Goal: Information Seeking & Learning: Learn about a topic

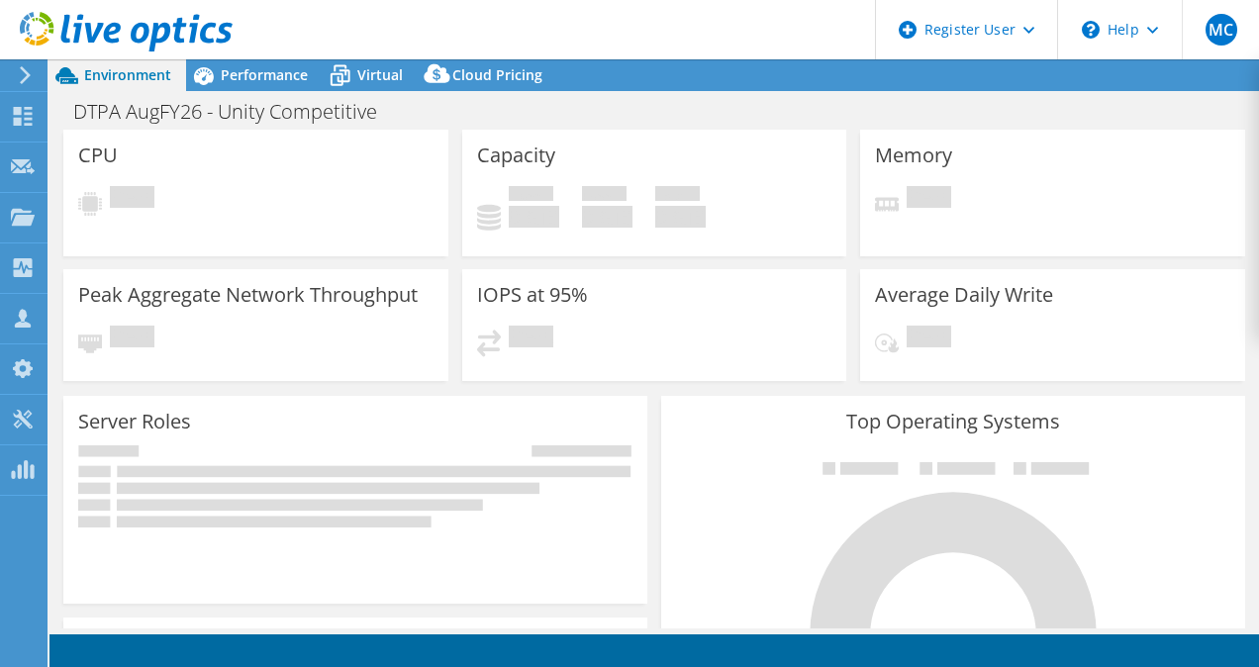
select select "USD"
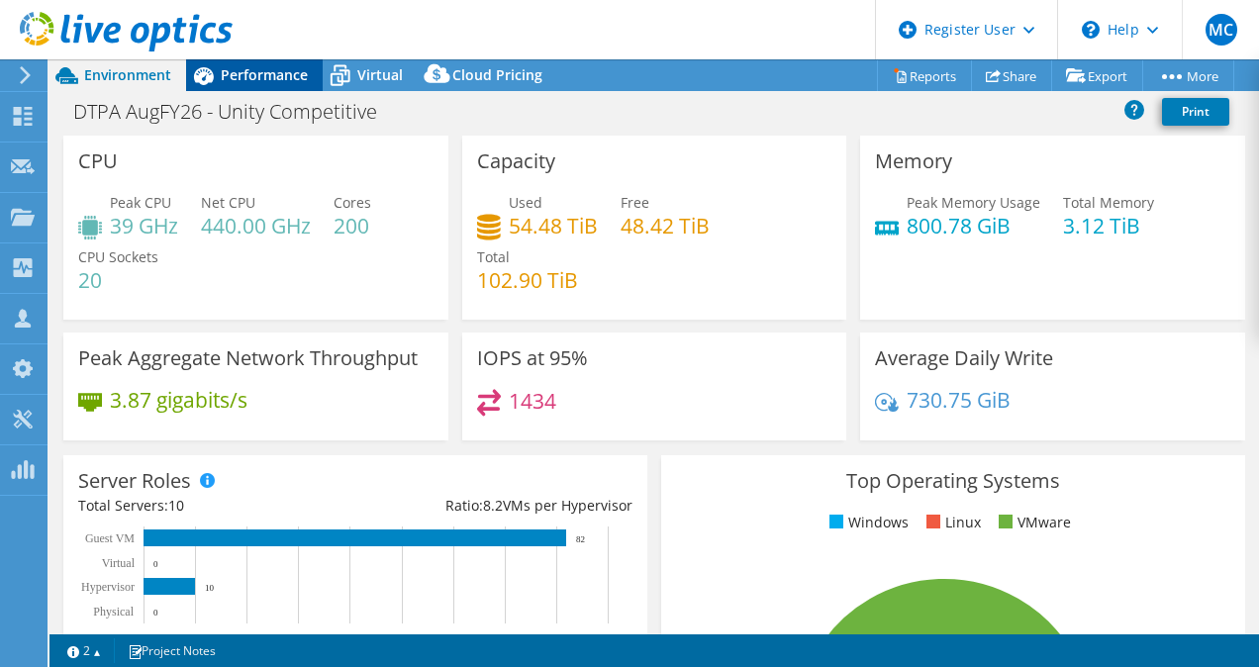
click at [241, 77] on span "Performance" at bounding box center [264, 74] width 87 height 19
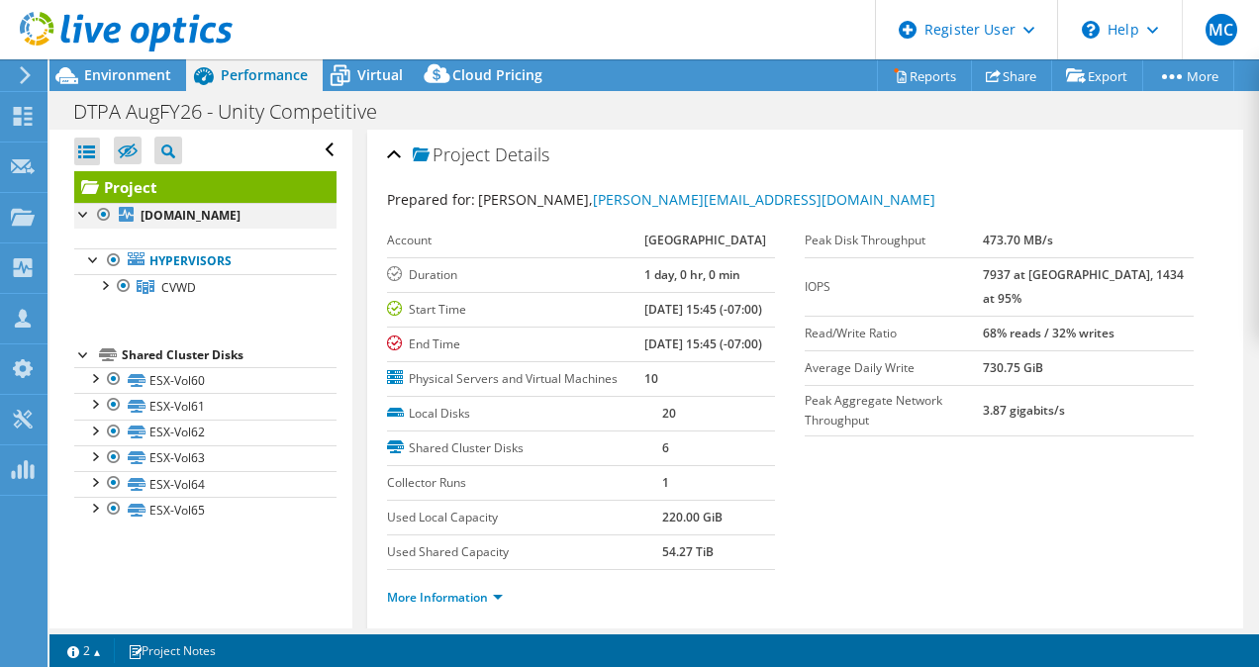
click at [83, 214] on div at bounding box center [84, 213] width 20 height 20
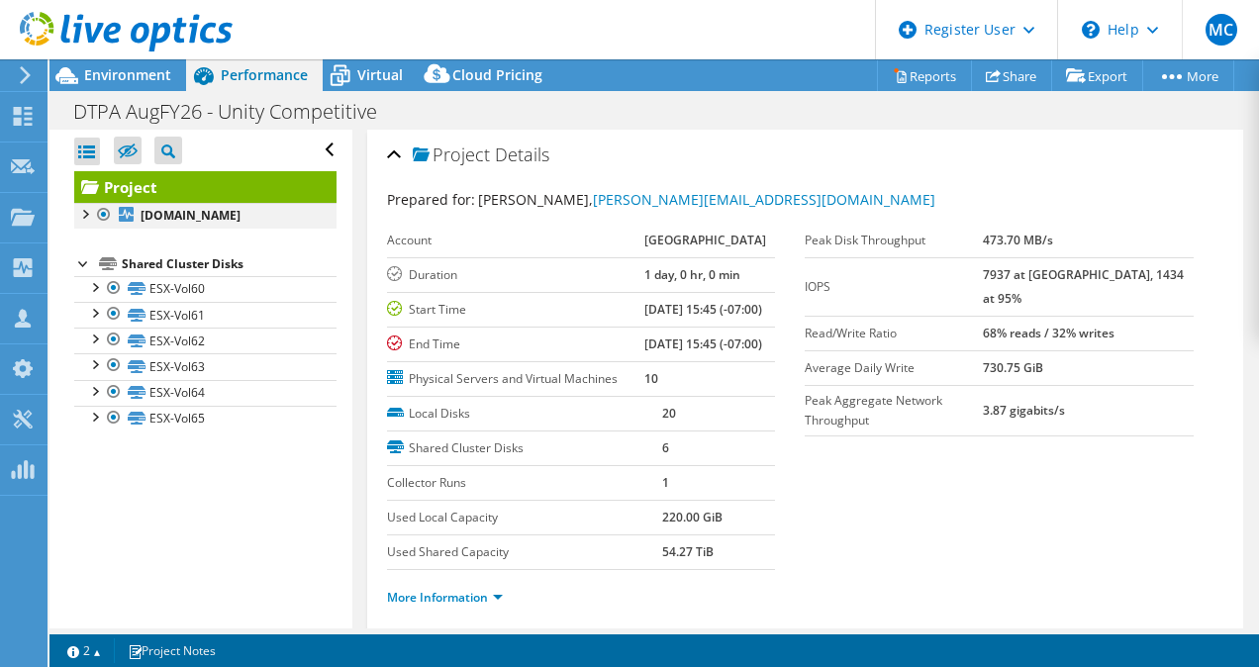
click at [83, 214] on div at bounding box center [84, 213] width 20 height 20
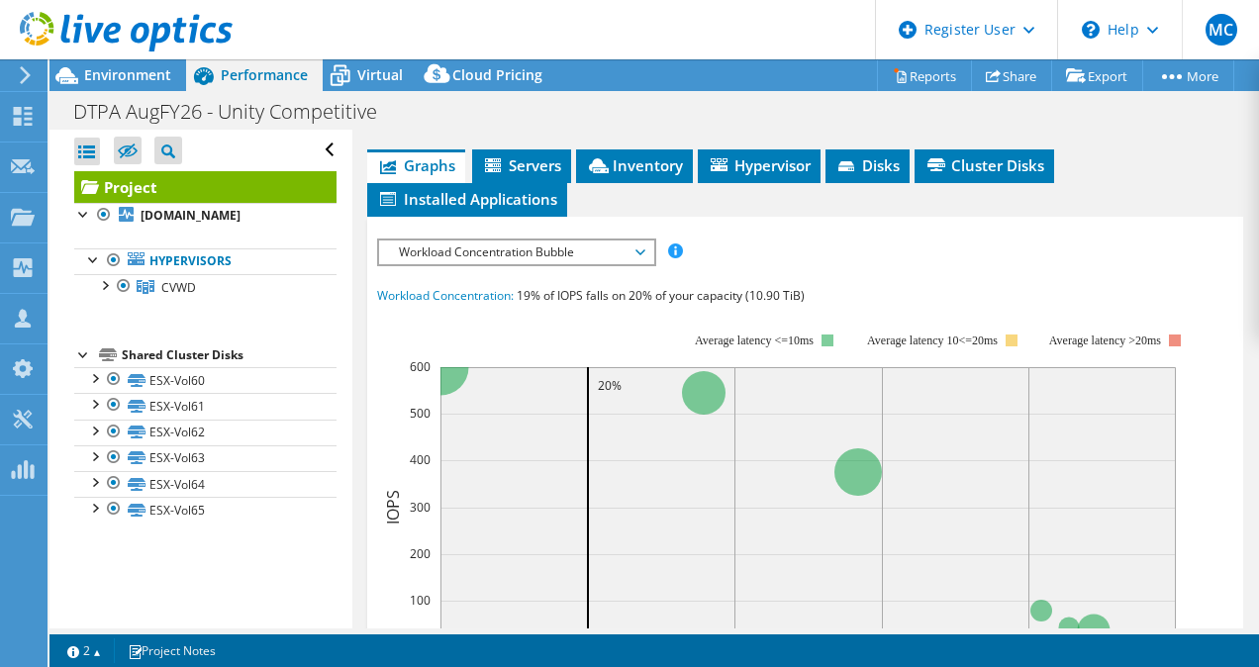
scroll to position [507, 0]
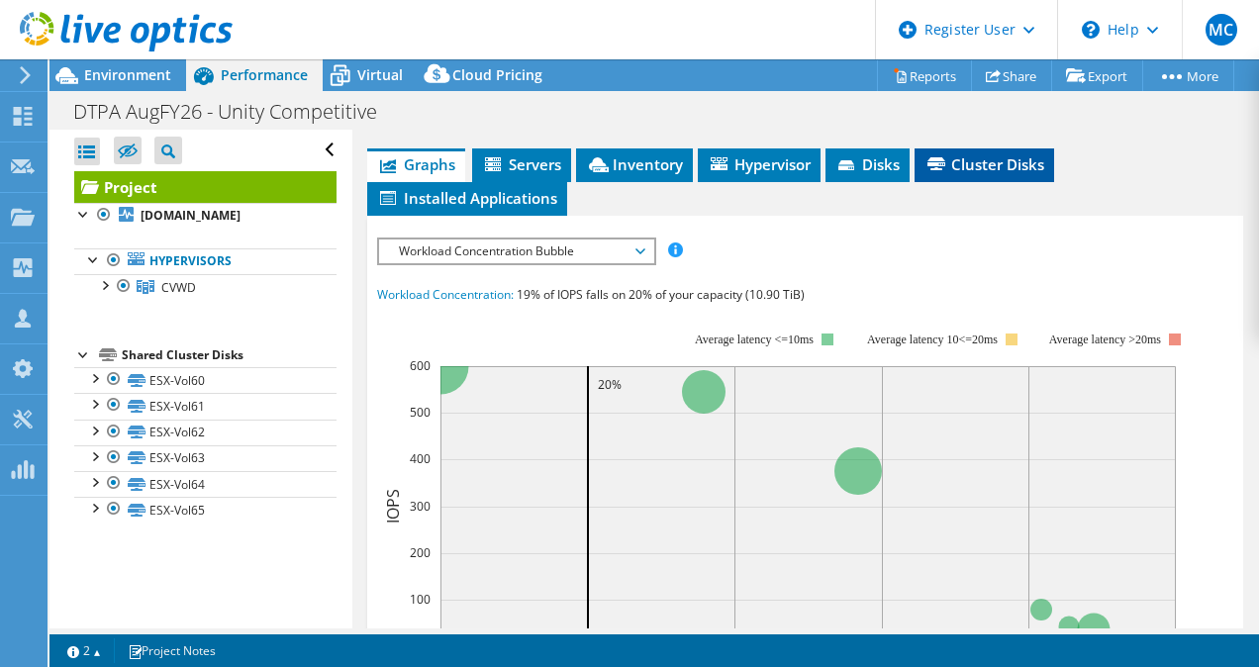
click at [1022, 174] on span "Cluster Disks" at bounding box center [984, 164] width 120 height 20
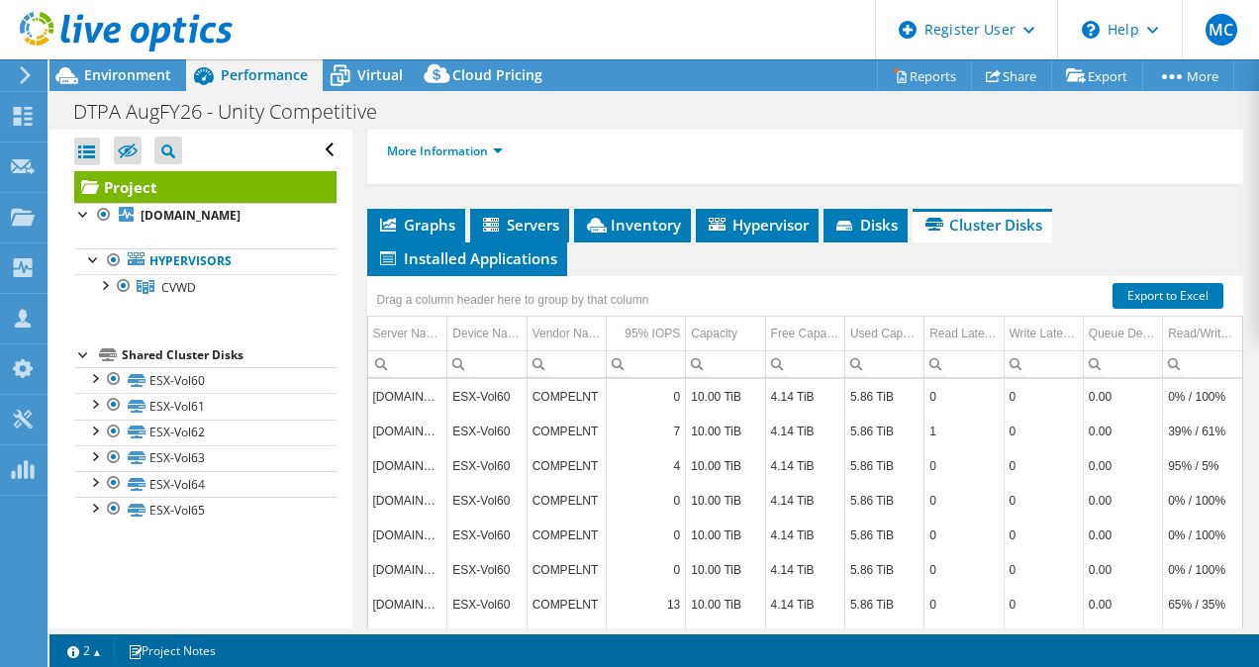
scroll to position [442, 0]
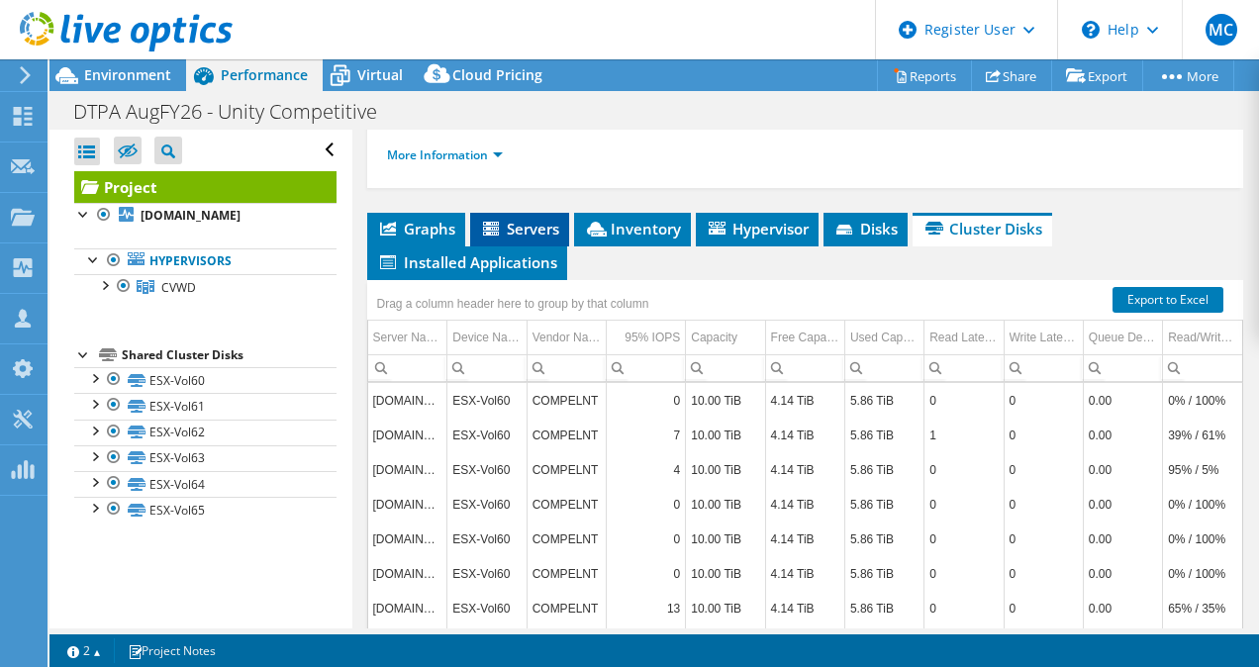
click at [515, 246] on li "Servers" at bounding box center [519, 230] width 99 height 34
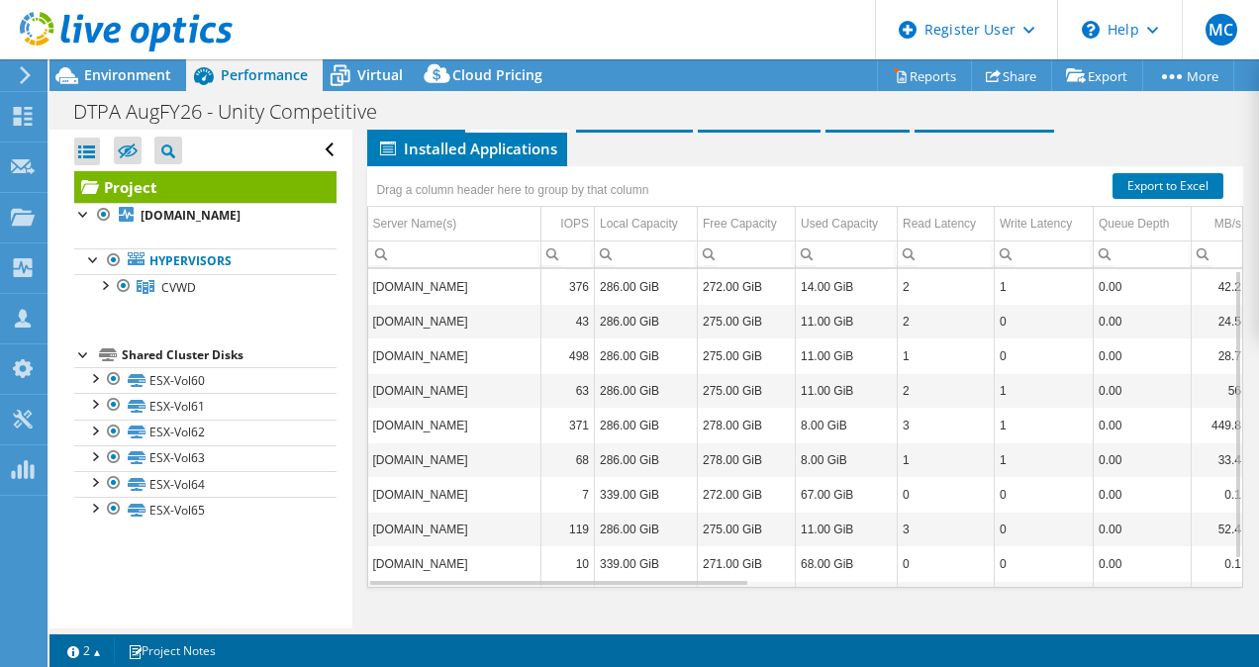
scroll to position [0, 0]
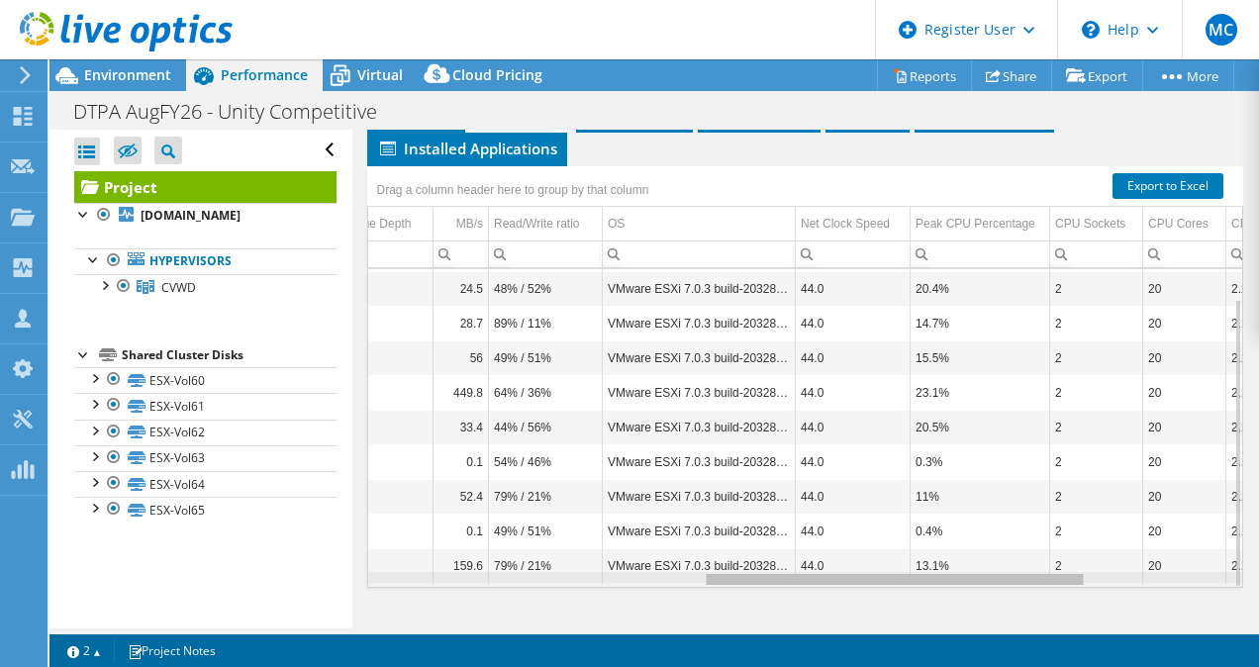
drag, startPoint x: 718, startPoint y: 584, endPoint x: 1035, endPoint y: 608, distance: 317.5
click at [1035, 608] on body "MC Dell User [PERSON_NAME] [EMAIL_ADDRESS][PERSON_NAME][DOMAIN_NAME] Dell My Pr…" at bounding box center [629, 333] width 1259 height 667
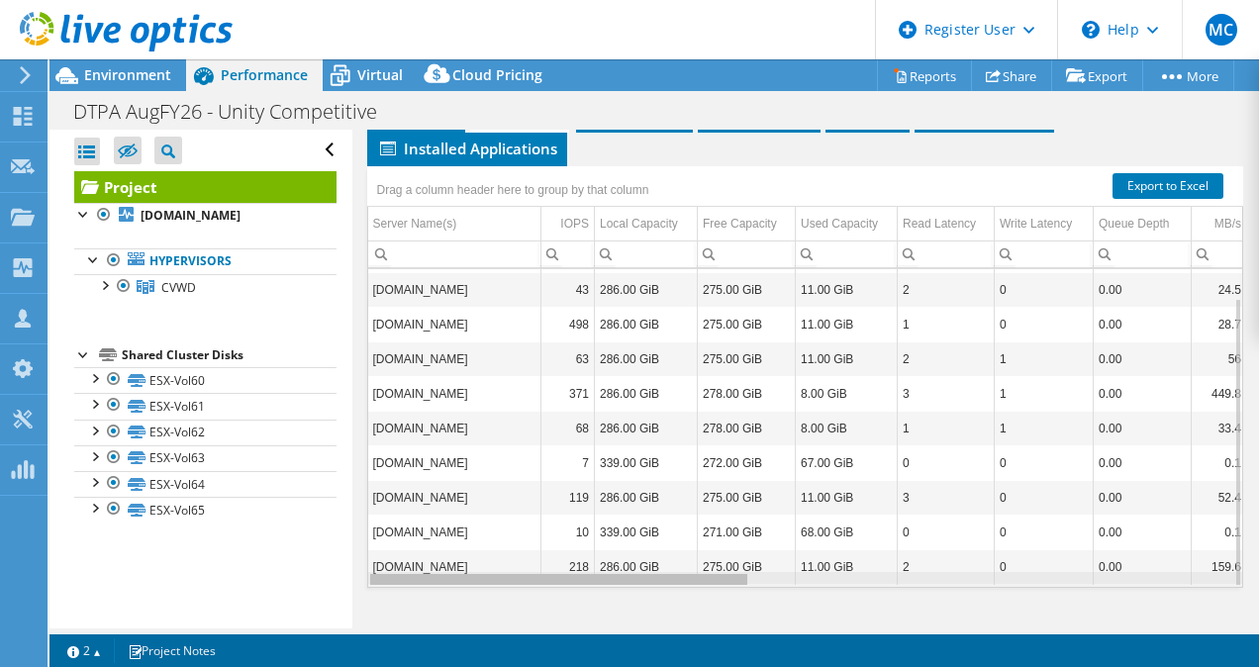
drag, startPoint x: 894, startPoint y: 582, endPoint x: 464, endPoint y: 526, distance: 434.0
click at [464, 526] on body "MC Dell User [PERSON_NAME] [EMAIL_ADDRESS][PERSON_NAME][DOMAIN_NAME] Dell My Pr…" at bounding box center [629, 333] width 1259 height 667
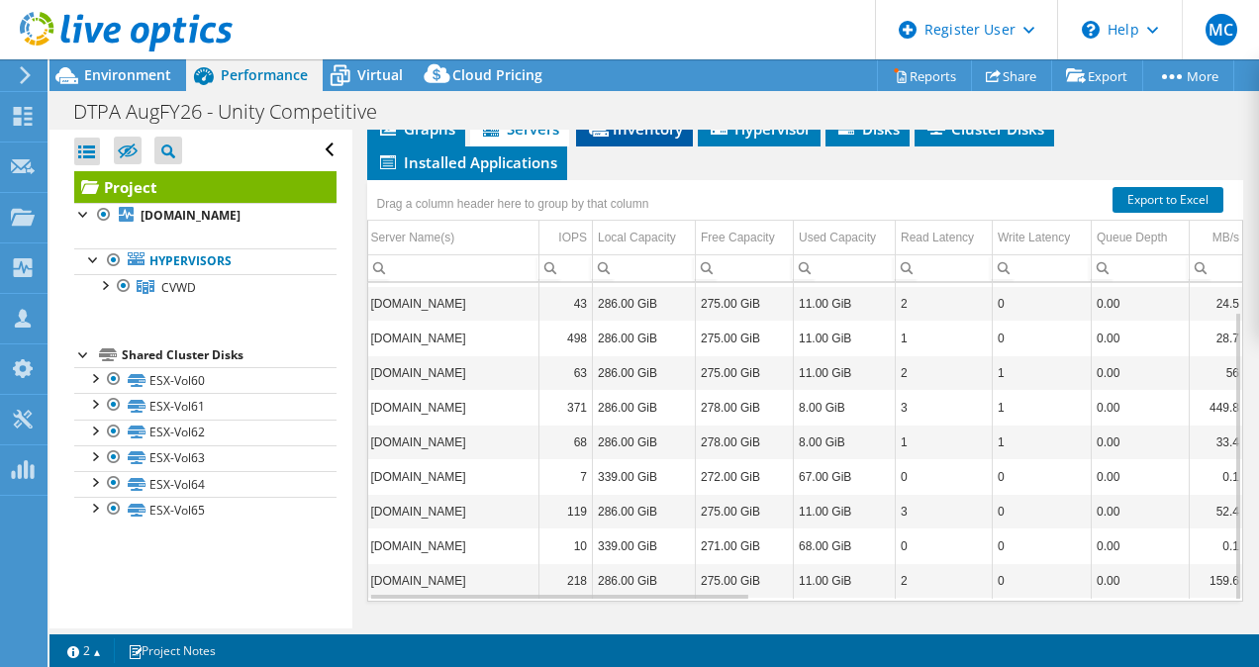
click at [647, 139] on span "Inventory" at bounding box center [634, 129] width 97 height 20
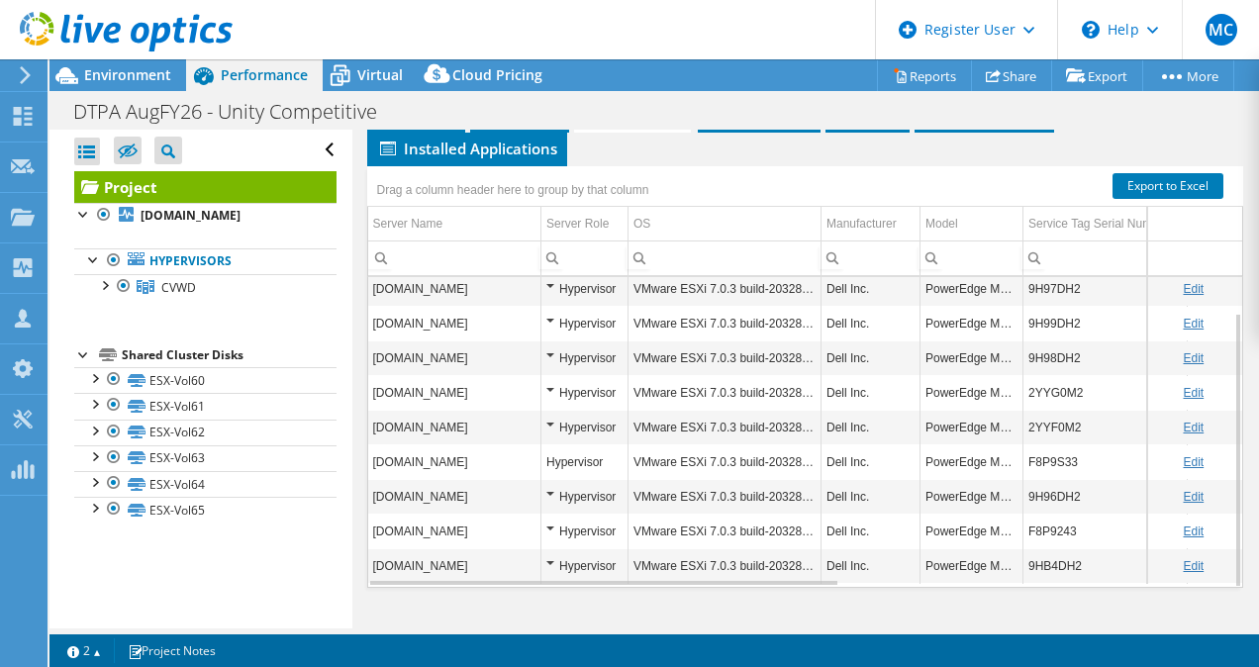
click at [556, 419] on div "Hypervisor" at bounding box center [584, 428] width 76 height 24
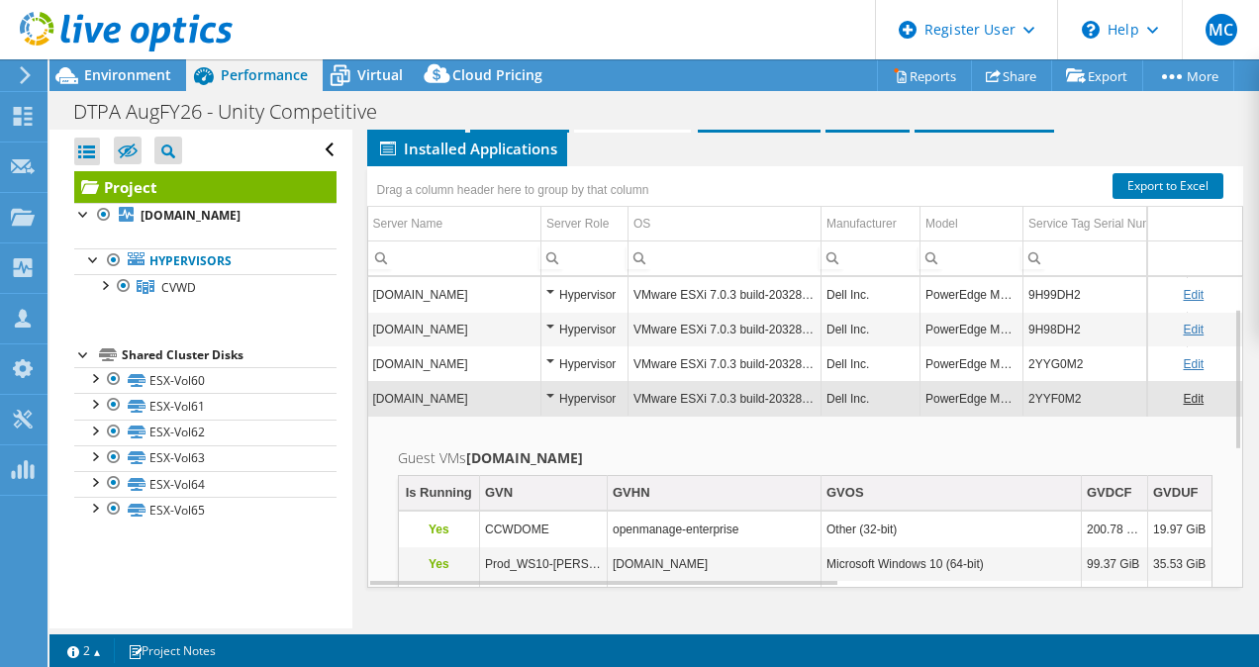
click at [548, 390] on div "Hypervisor" at bounding box center [584, 399] width 76 height 24
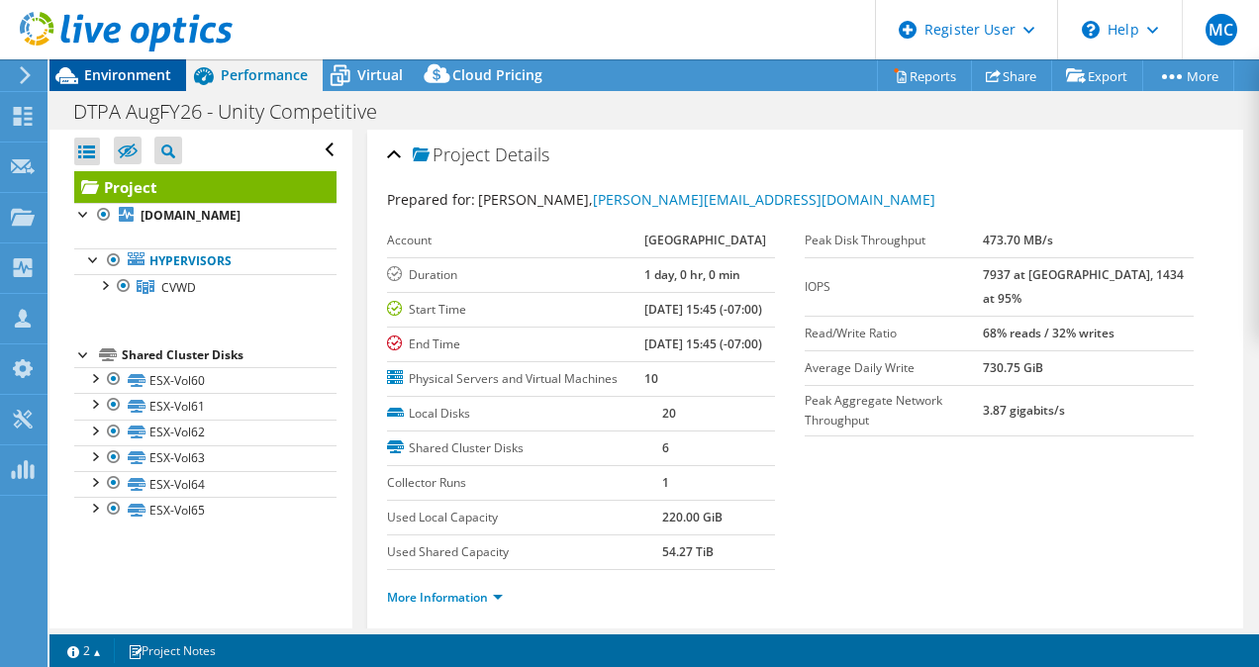
click at [99, 85] on div "Environment" at bounding box center [117, 75] width 137 height 32
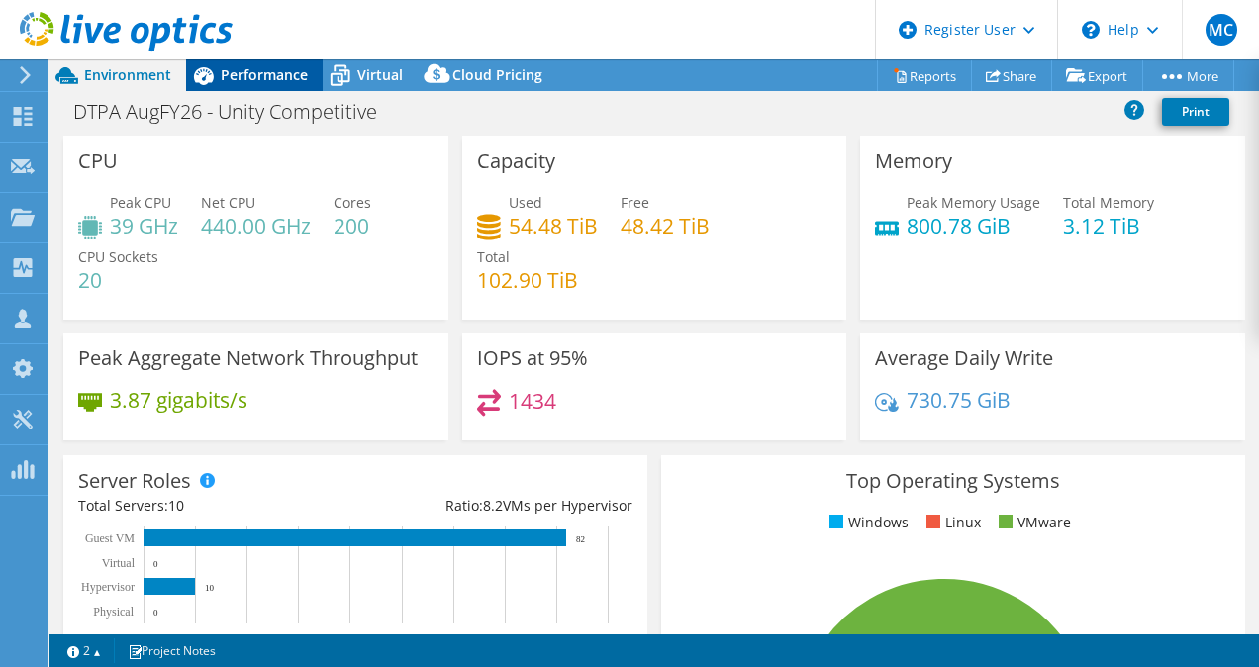
click at [264, 63] on div "Performance" at bounding box center [254, 75] width 137 height 32
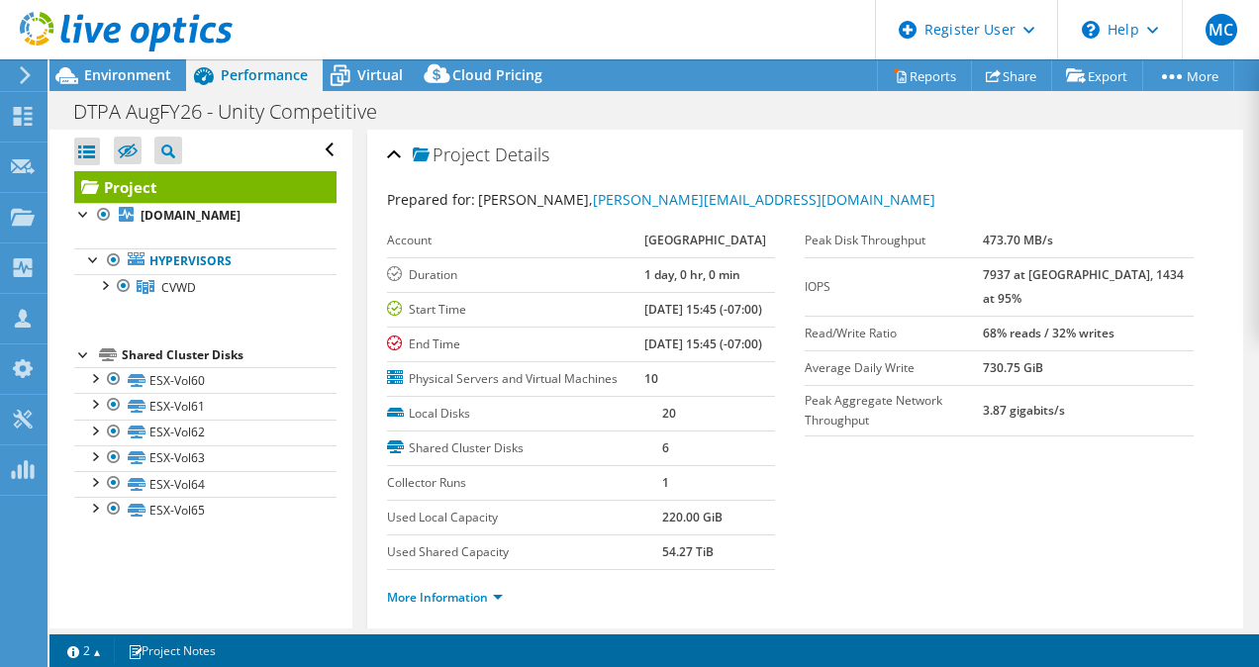
click at [600, 146] on div "Project Details" at bounding box center [805, 156] width 837 height 43
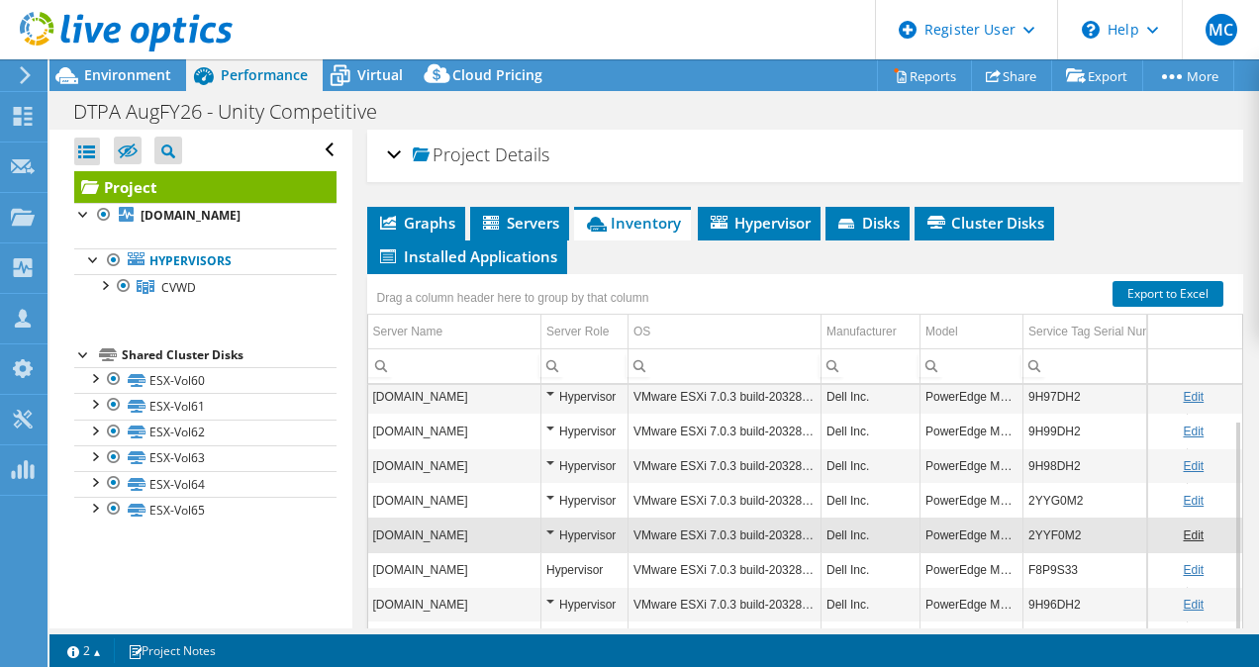
click at [600, 146] on div "Project Details" at bounding box center [805, 156] width 837 height 43
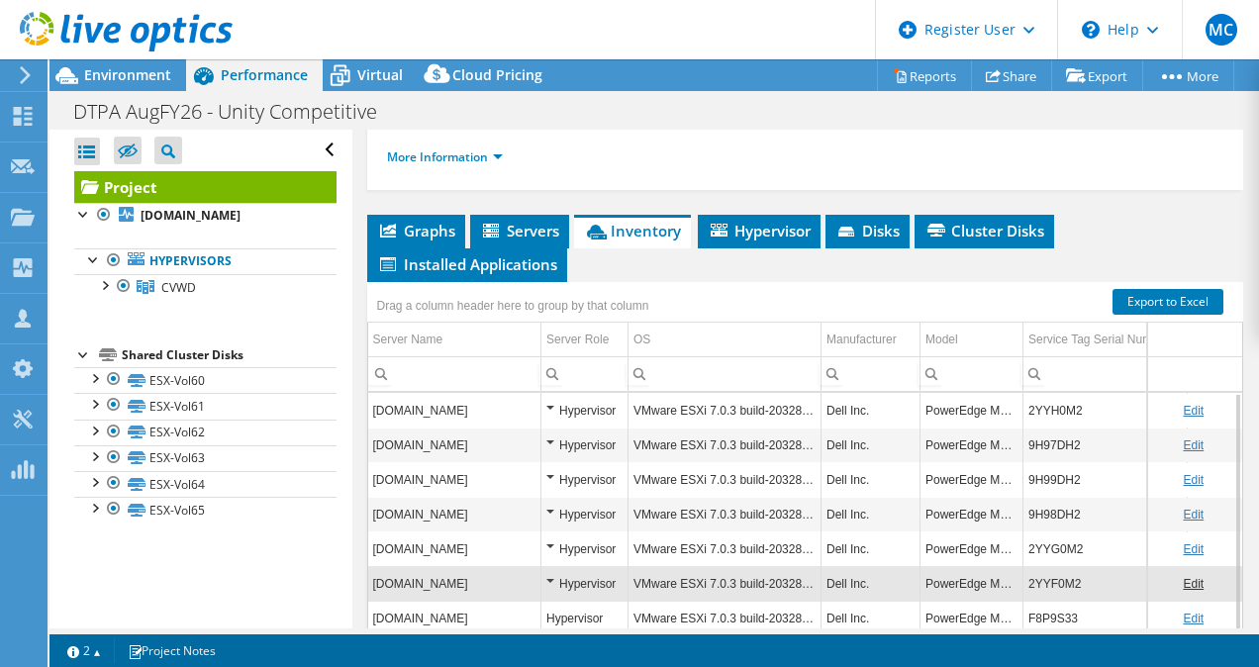
scroll to position [431, 0]
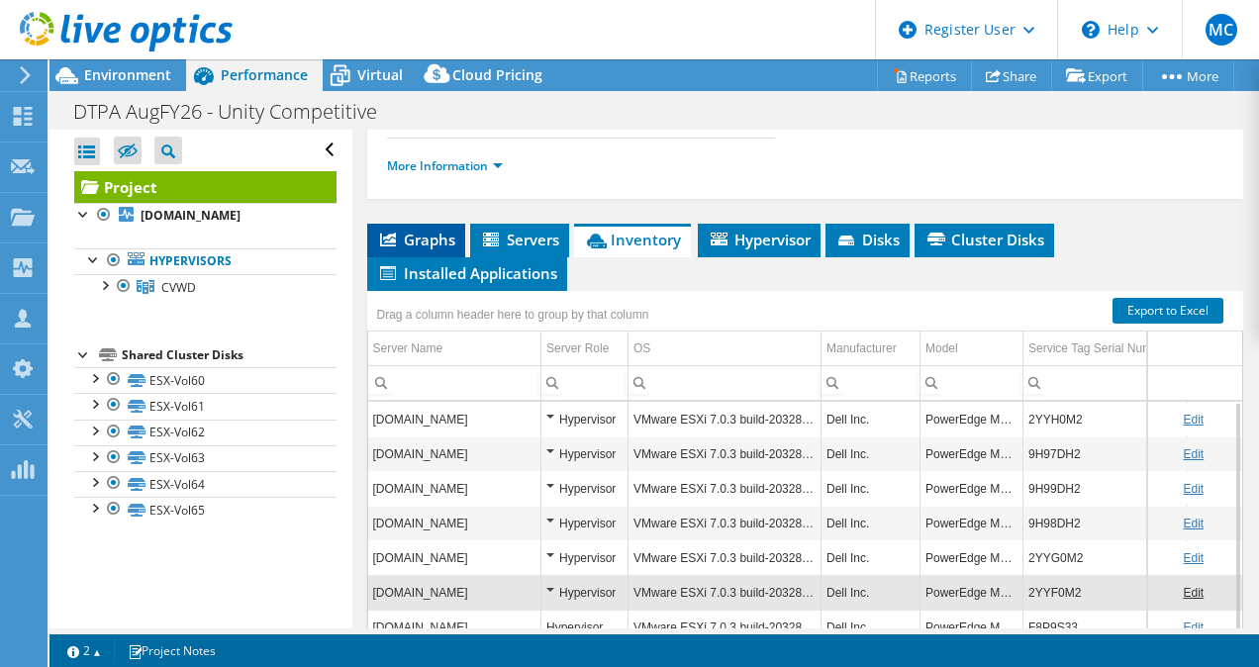
click at [389, 246] on icon at bounding box center [388, 240] width 16 height 14
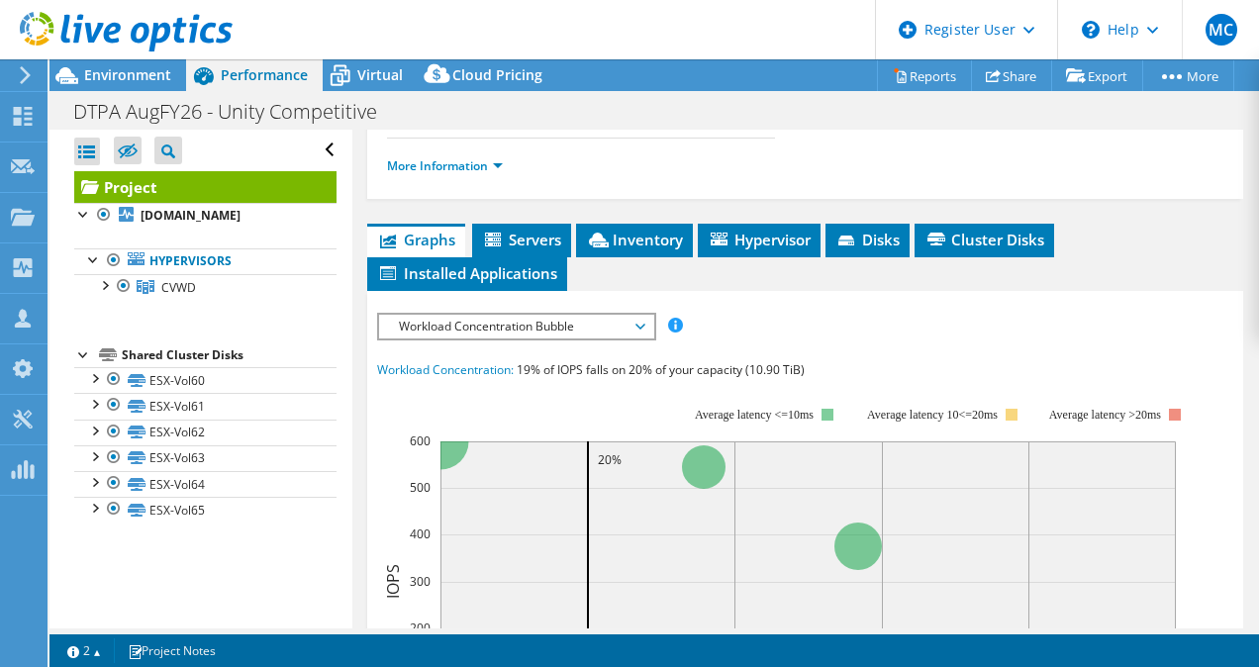
scroll to position [606, 0]
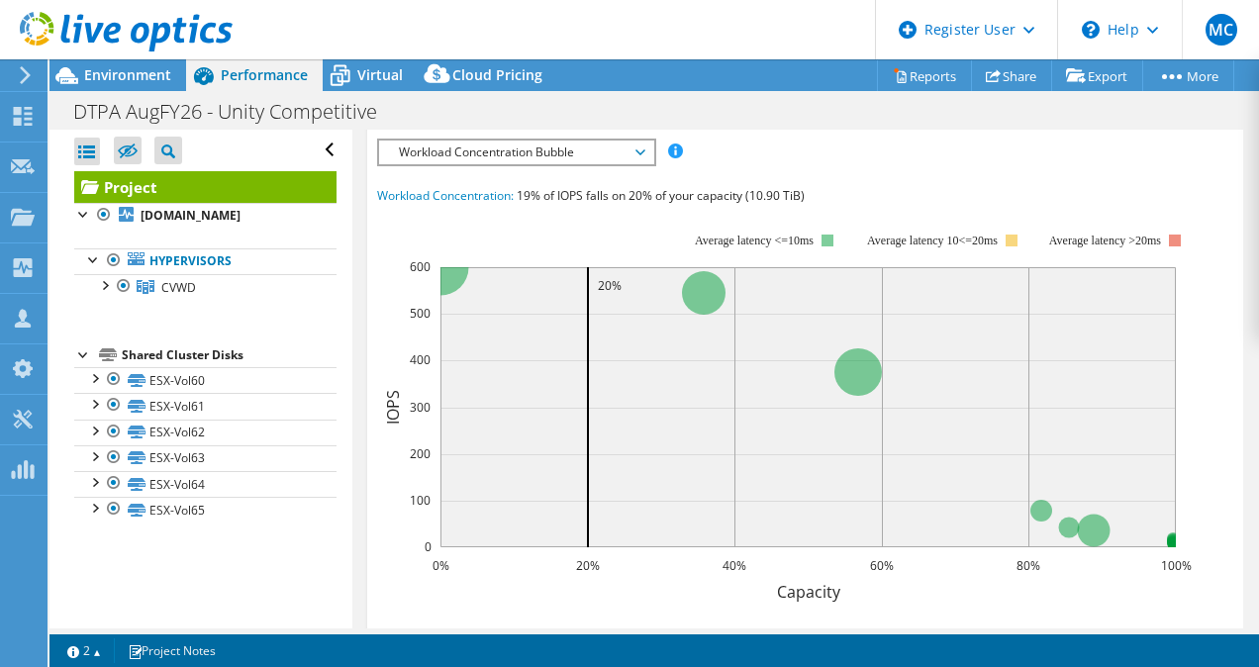
click at [516, 164] on span "Workload Concentration Bubble" at bounding box center [516, 153] width 254 height 24
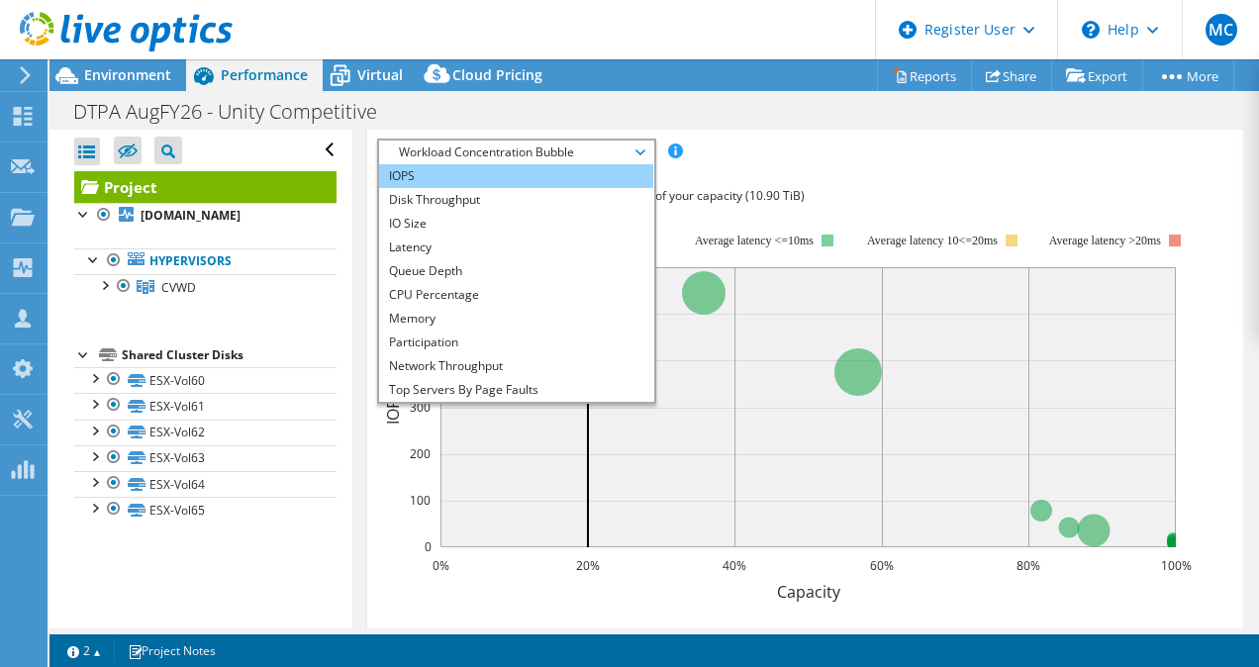
click at [499, 188] on li "IOPS" at bounding box center [516, 176] width 274 height 24
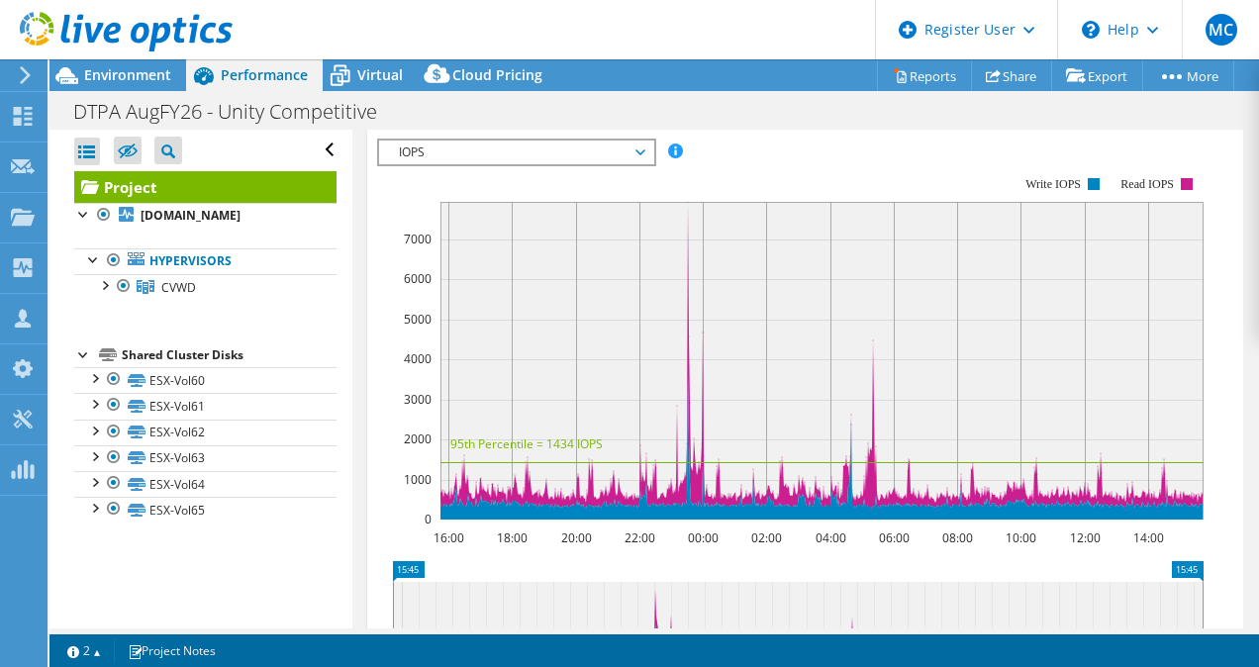
click at [605, 166] on div "IOPS IOPS Disk Throughput IO Size Latency Queue Depth CPU Percentage Memory Pag…" at bounding box center [516, 153] width 279 height 28
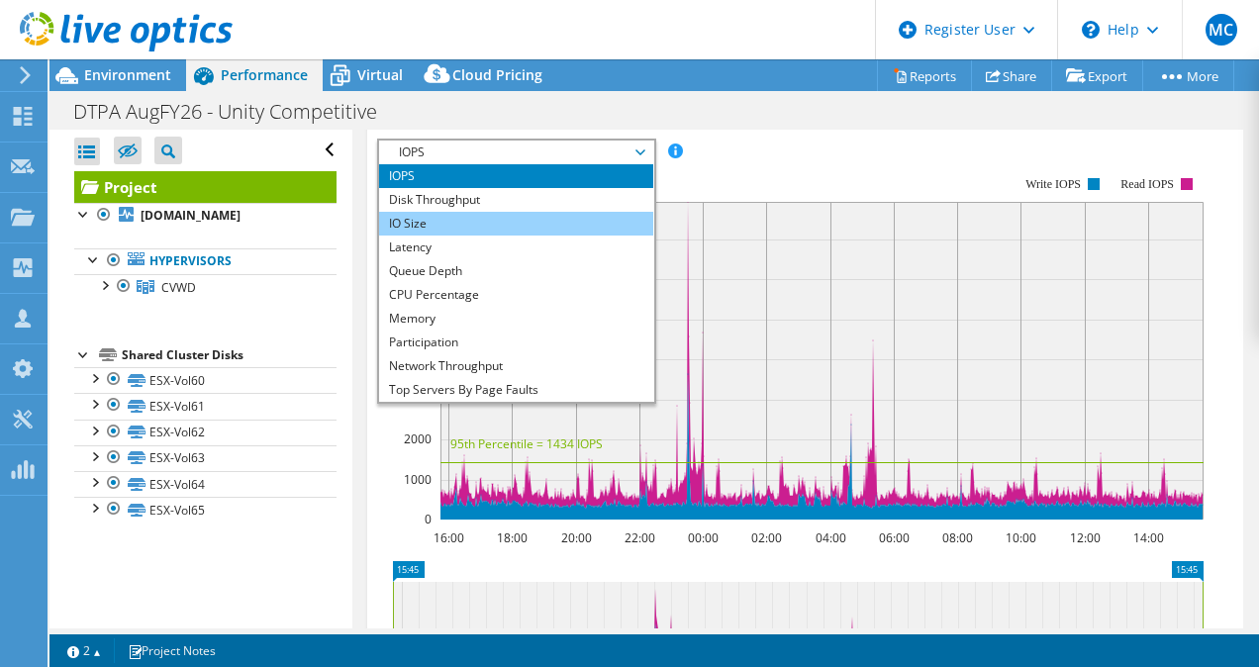
click at [512, 235] on li "IO Size" at bounding box center [516, 224] width 274 height 24
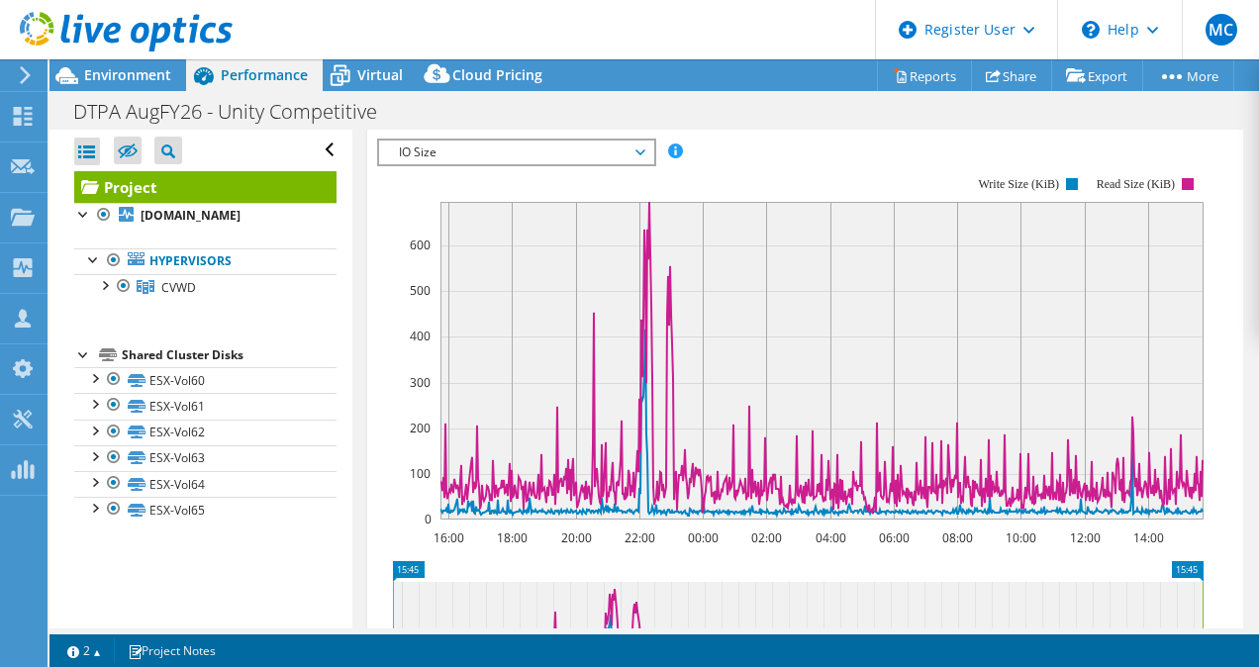
click at [584, 190] on div "IOPS Disk Throughput IO Size Latency Queue Depth CPU Percentage Memory Page Fau…" at bounding box center [805, 472] width 857 height 686
click at [584, 166] on div "IO Size IOPS Disk Throughput IO Size Latency Queue Depth CPU Percentage Memory …" at bounding box center [516, 153] width 279 height 28
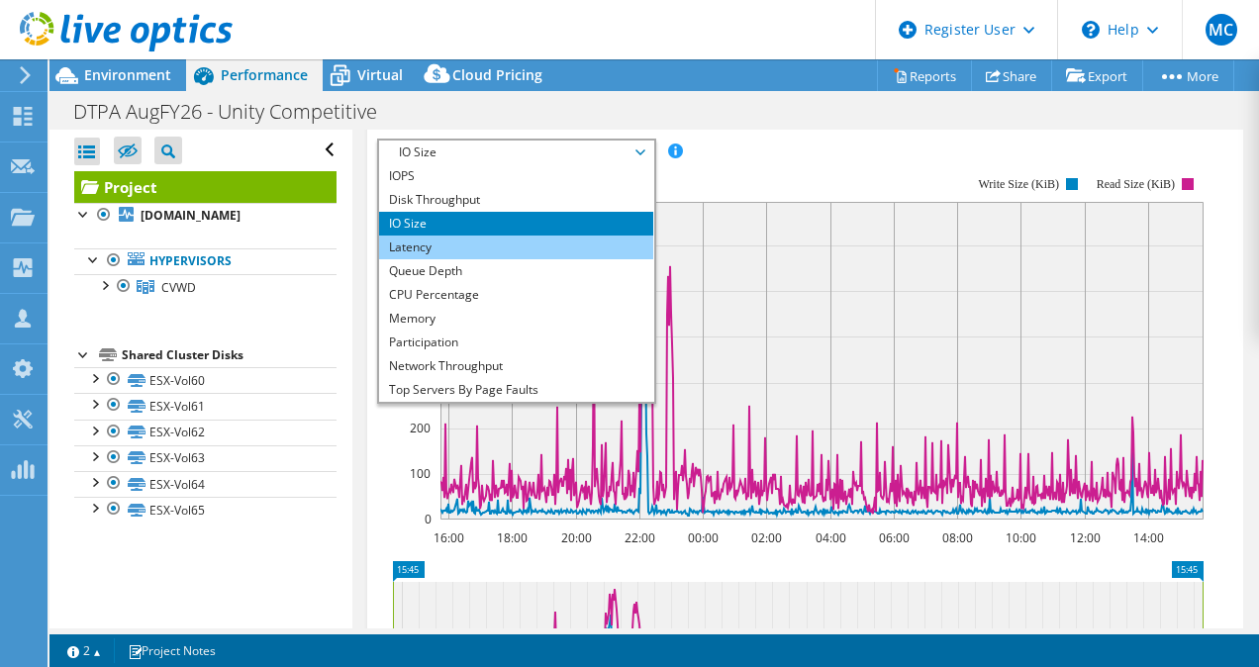
click at [532, 259] on li "Latency" at bounding box center [516, 247] width 274 height 24
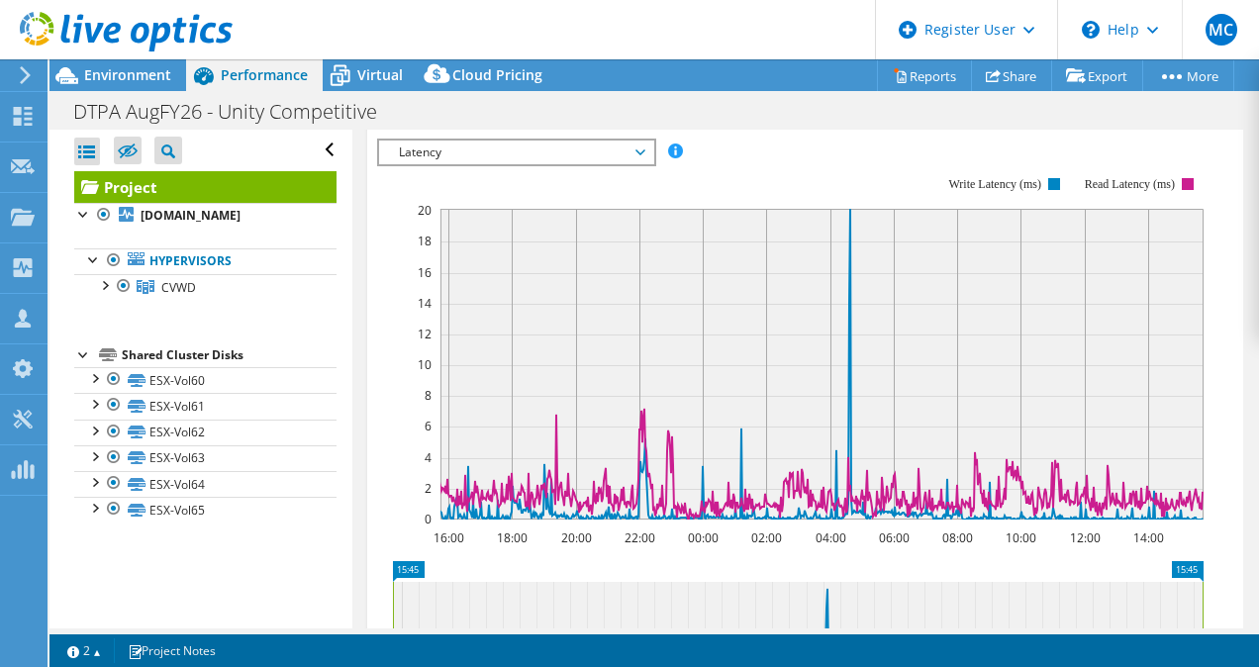
click at [824, 222] on rect at bounding box center [790, 348] width 826 height 396
click at [590, 164] on span "Latency" at bounding box center [516, 153] width 254 height 24
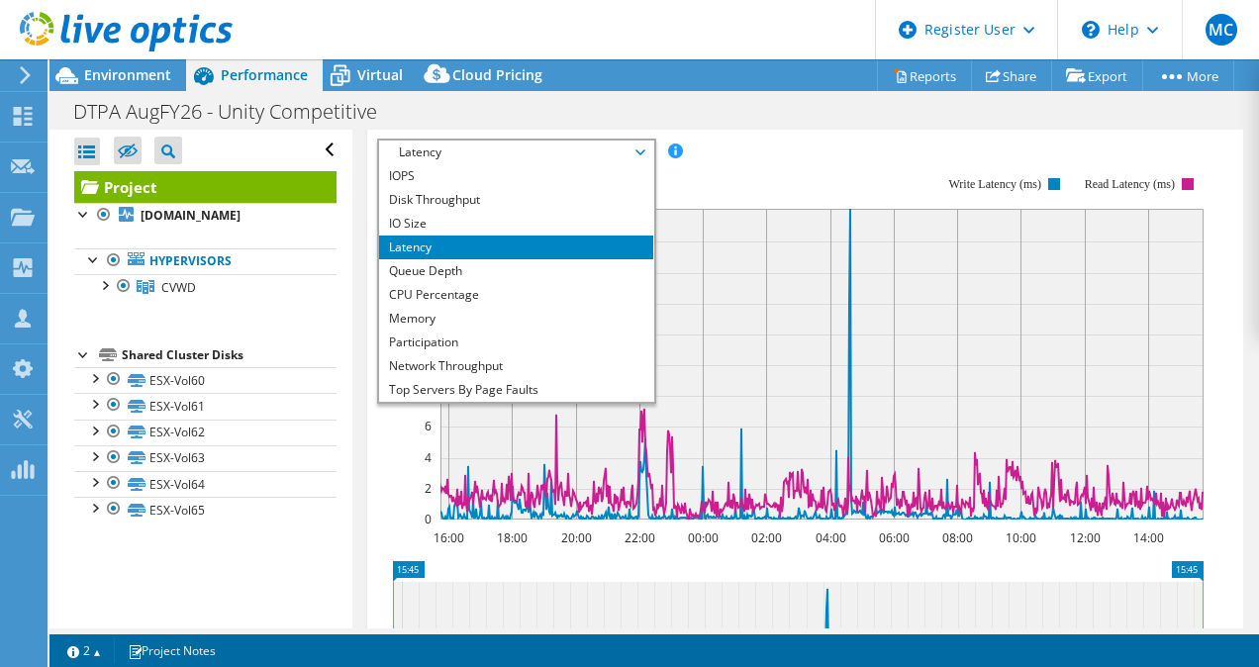
click at [590, 164] on span "Latency" at bounding box center [516, 153] width 254 height 24
drag, startPoint x: 596, startPoint y: 211, endPoint x: 671, endPoint y: 176, distance: 82.8
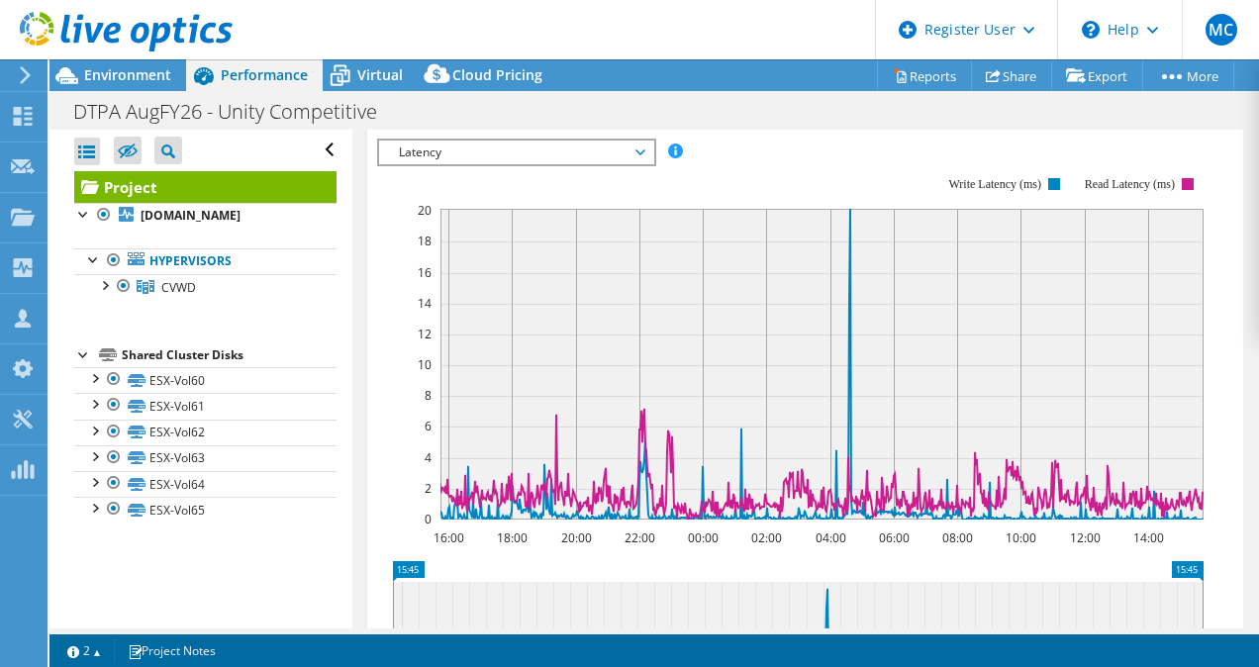
drag, startPoint x: 671, startPoint y: 176, endPoint x: 633, endPoint y: 168, distance: 38.4
click at [633, 117] on ul "Graphs Servers Inventory Hypervisor Disks Cluster Disks Installed Applications" at bounding box center [805, 82] width 877 height 67
click at [637, 164] on span "Latency" at bounding box center [516, 153] width 254 height 24
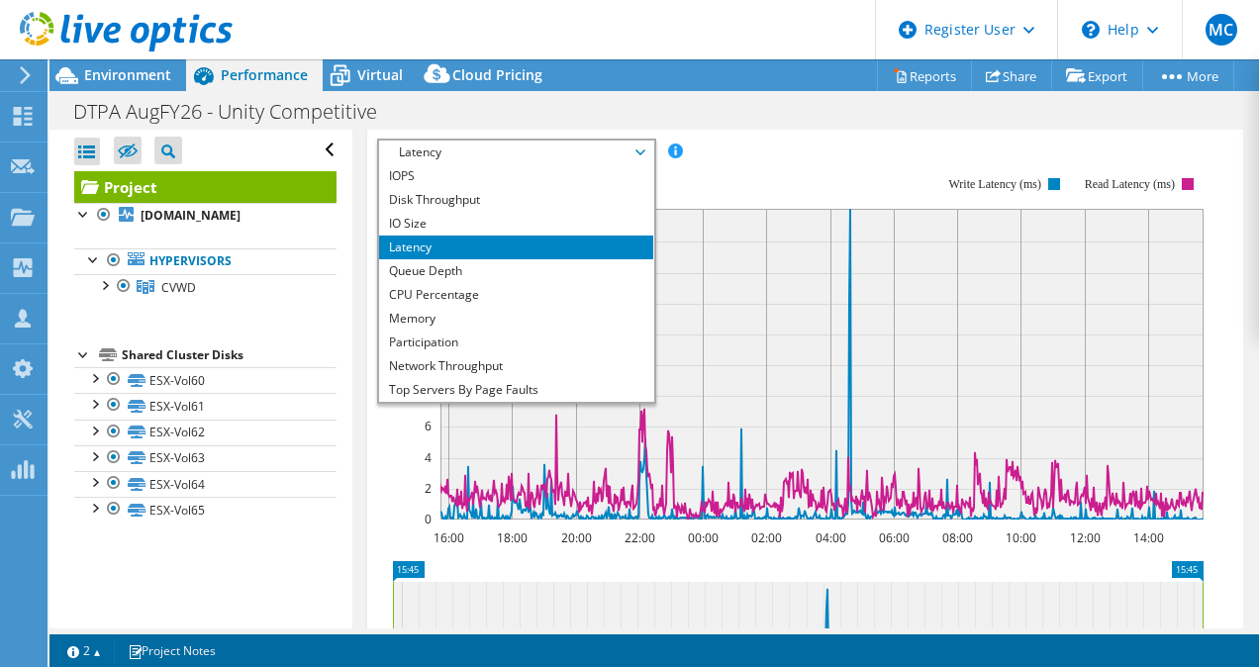
click at [732, 214] on rect at bounding box center [790, 348] width 826 height 396
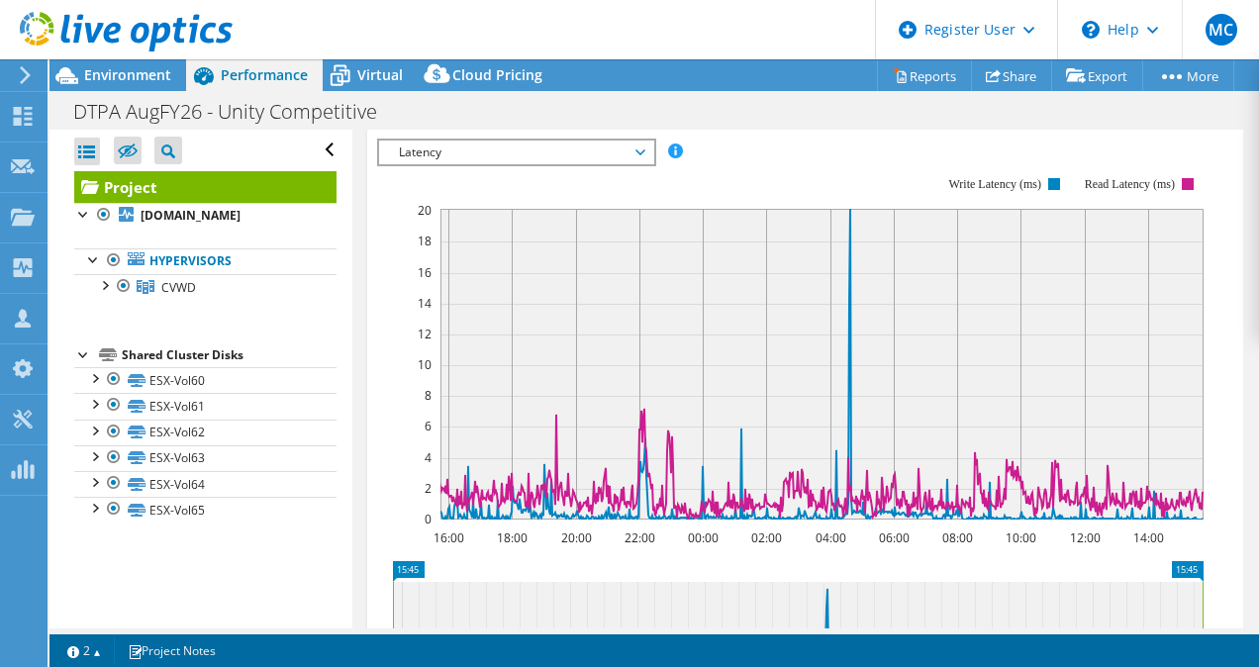
click at [467, 188] on div "IOPS Disk Throughput IO Size Latency Queue Depth CPU Percentage Memory Page Fau…" at bounding box center [805, 472] width 857 height 686
click at [453, 164] on span "Latency" at bounding box center [516, 153] width 254 height 24
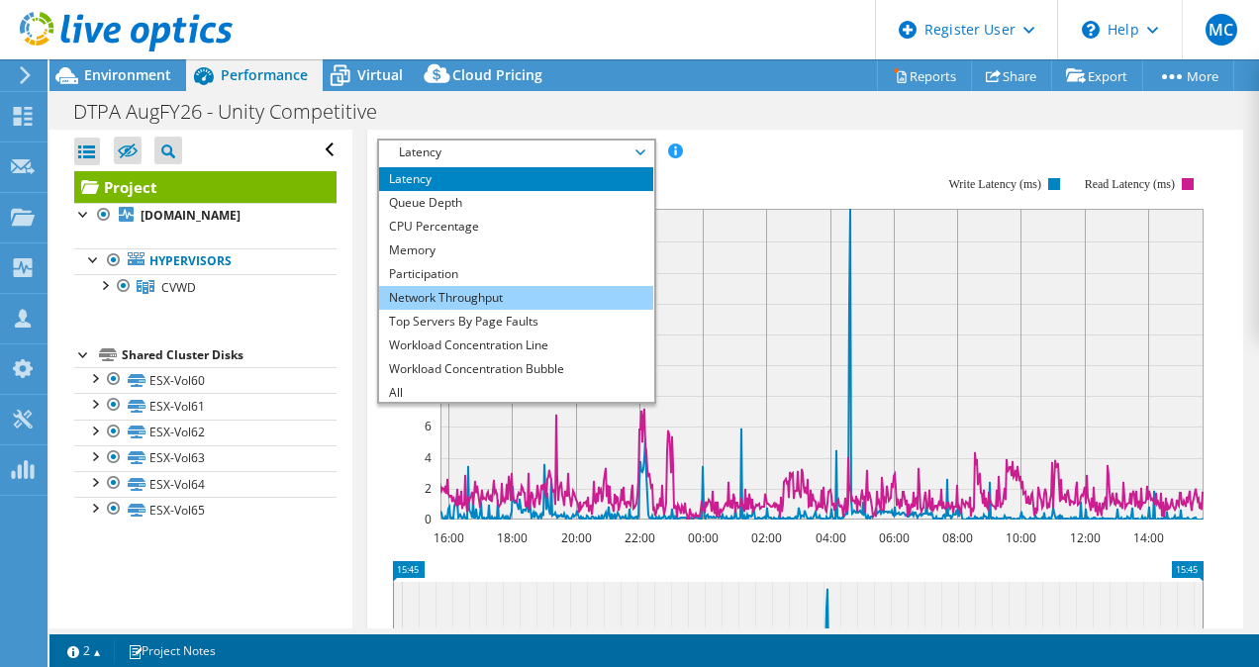
scroll to position [71, 0]
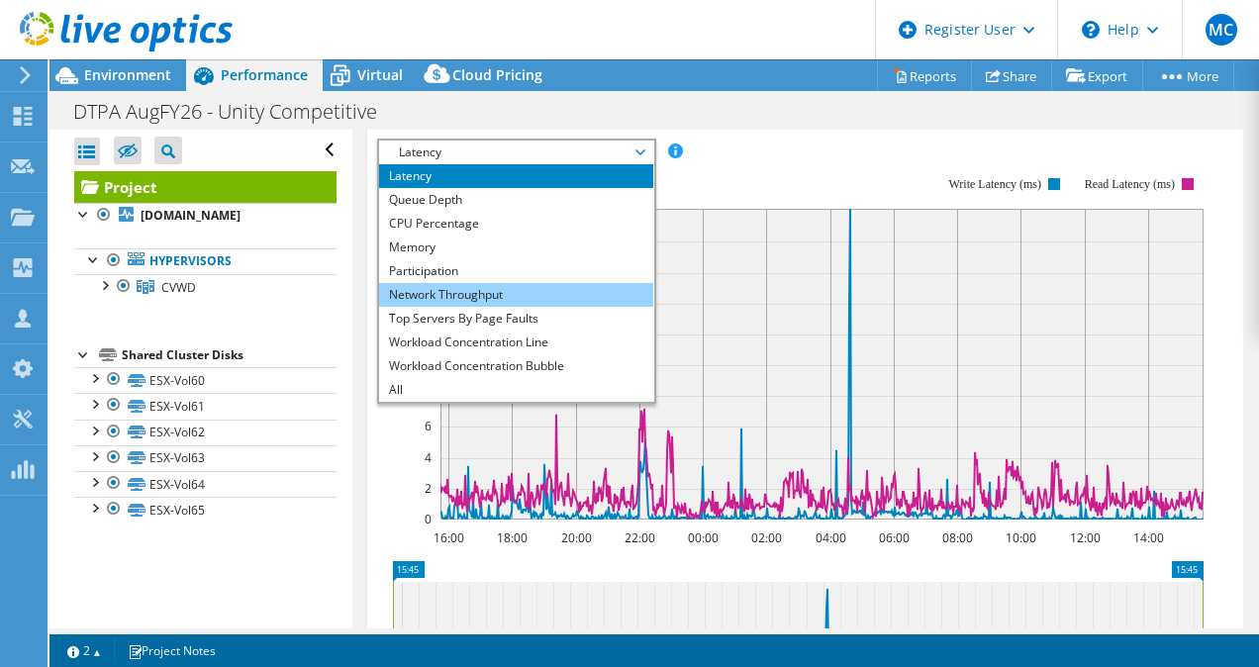
click at [483, 378] on li "Workload Concentration Bubble" at bounding box center [516, 366] width 274 height 24
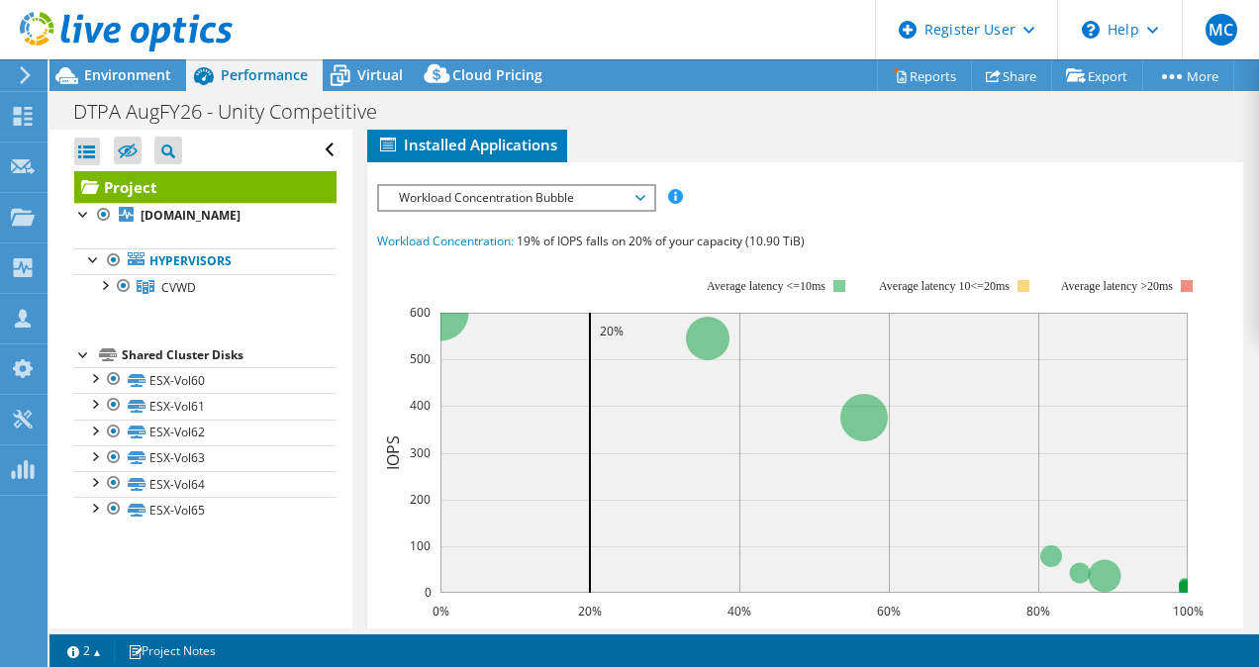
scroll to position [559, 0]
click at [351, 76] on icon at bounding box center [340, 75] width 35 height 35
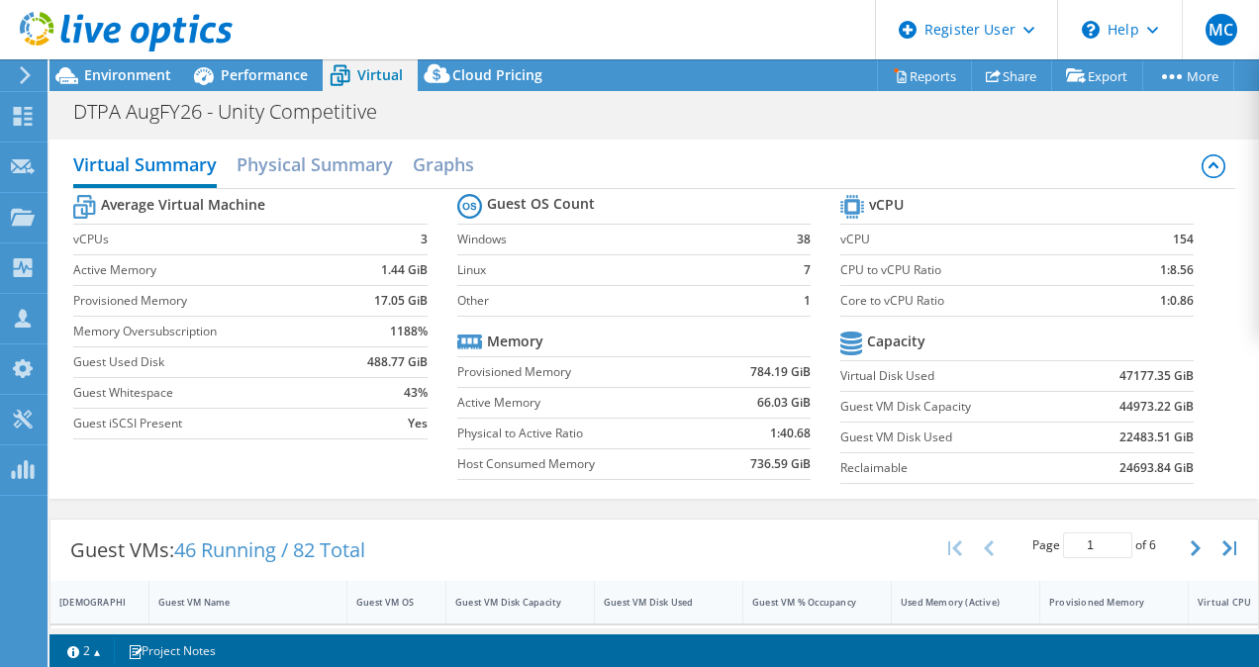
scroll to position [1, 0]
click at [312, 167] on h2 "Physical Summary" at bounding box center [314, 165] width 156 height 44
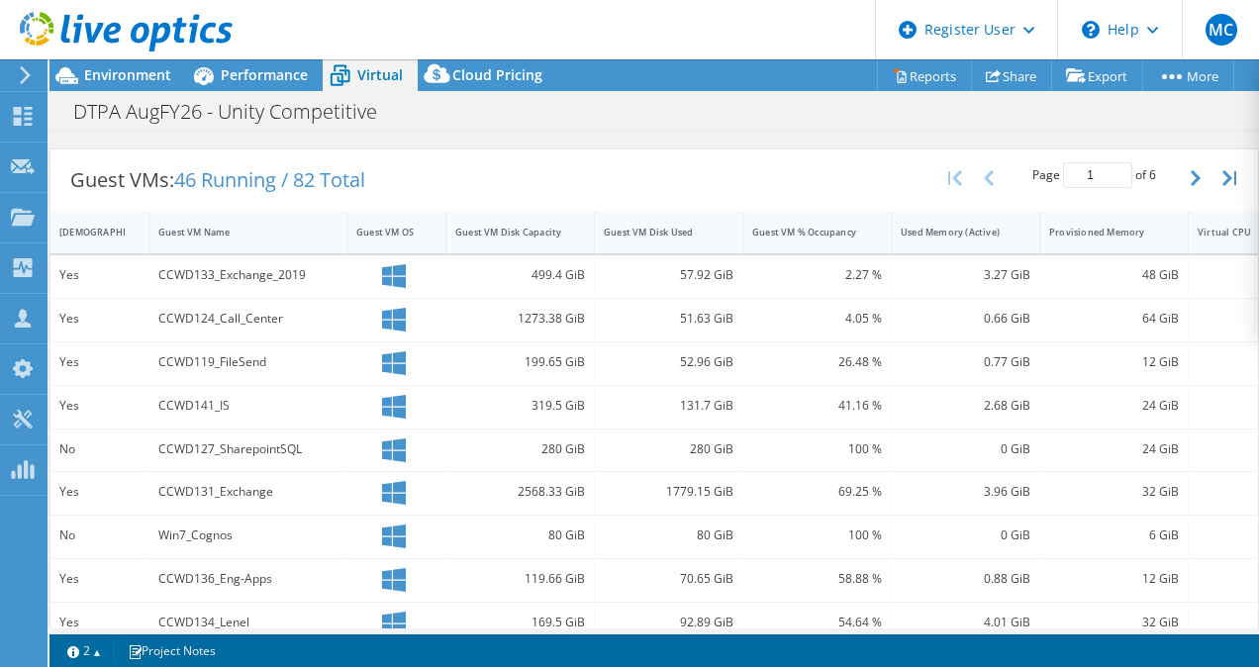
scroll to position [0, 0]
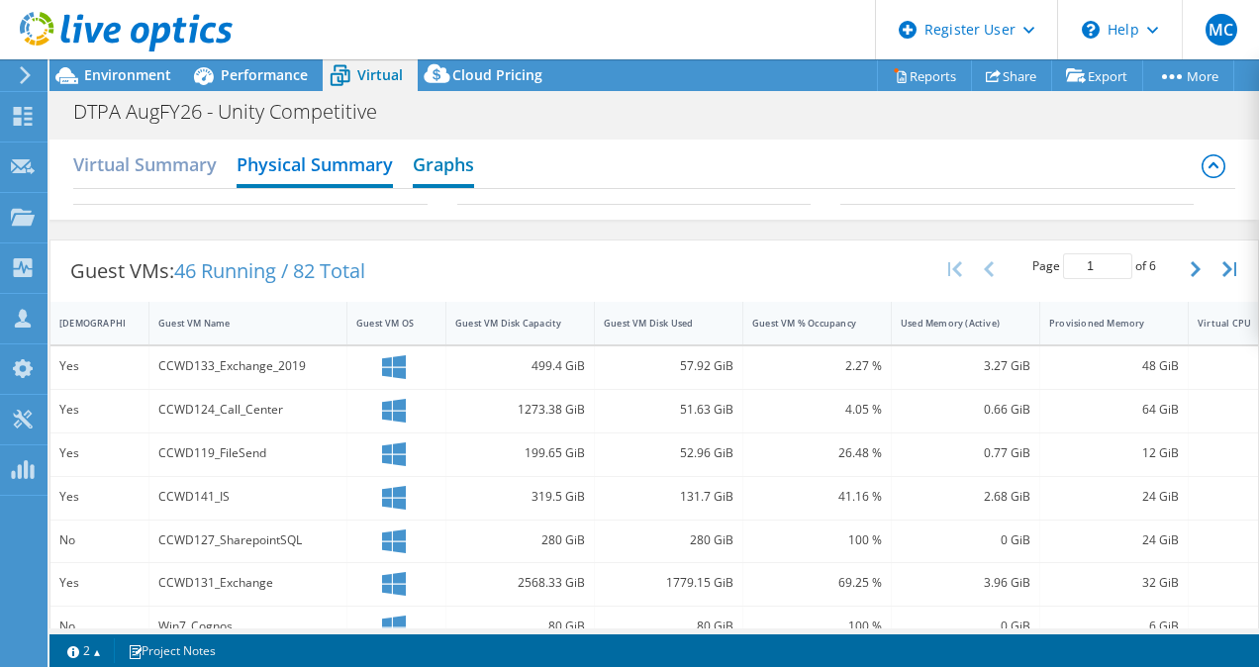
click at [451, 156] on h2 "Graphs" at bounding box center [443, 166] width 61 height 44
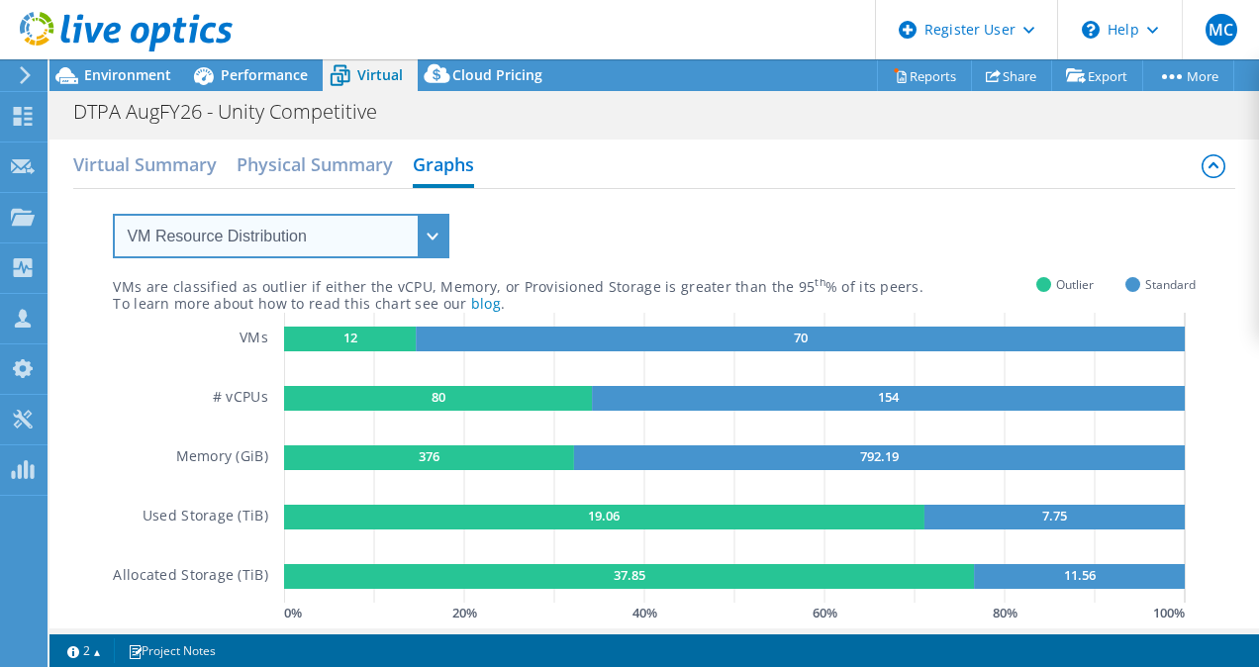
click at [331, 253] on select "VM Resource Distribution Provisioning Contrast Over Provisioning" at bounding box center [281, 236] width 336 height 45
select select "Provisioning Contrast"
click at [113, 214] on select "VM Resource Distribution Provisioning Contrast Over Provisioning" at bounding box center [281, 236] width 336 height 45
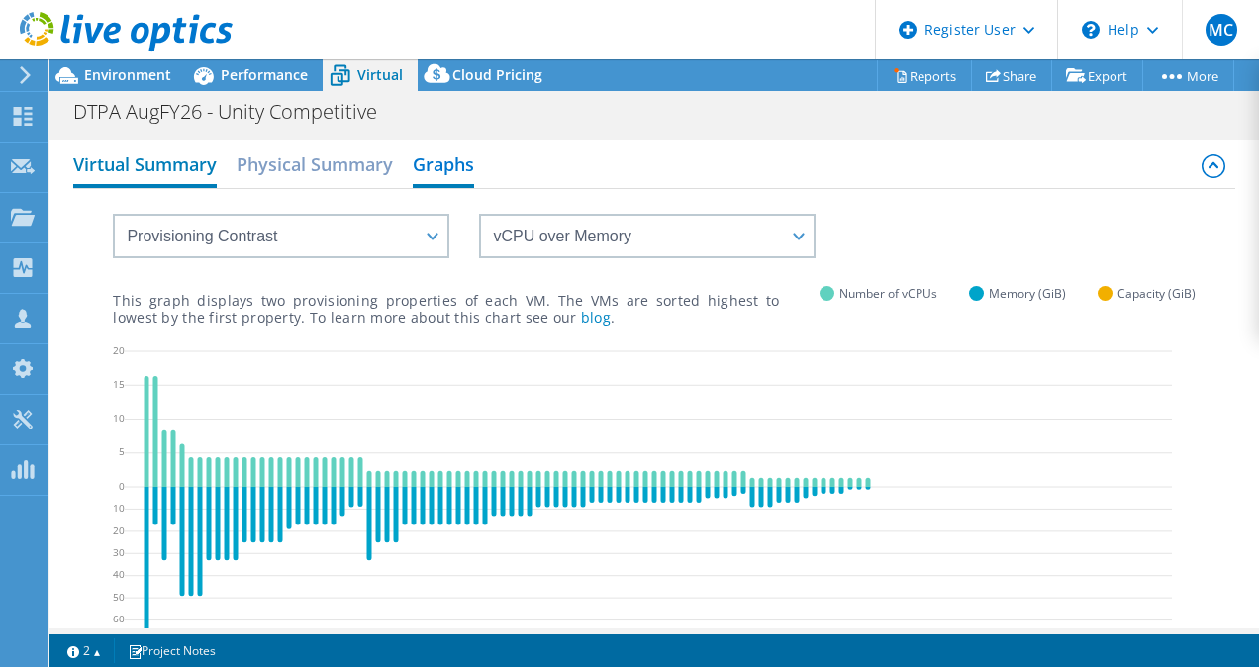
click at [154, 162] on h2 "Virtual Summary" at bounding box center [144, 166] width 143 height 44
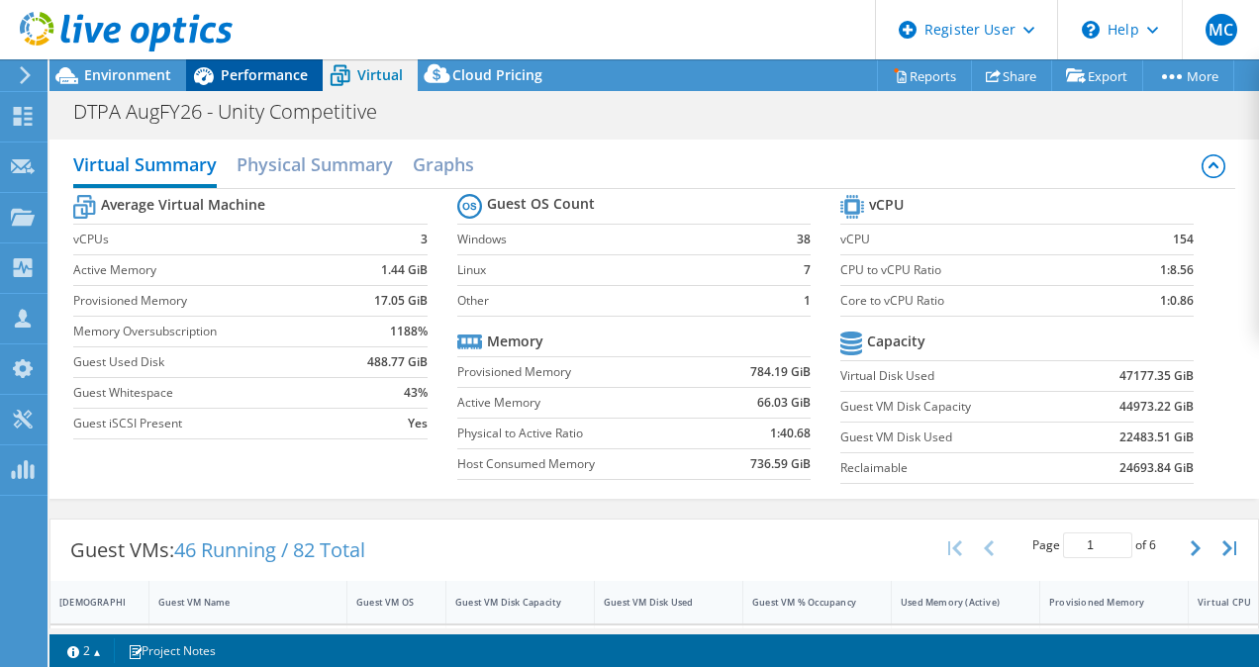
click at [247, 75] on span "Performance" at bounding box center [264, 74] width 87 height 19
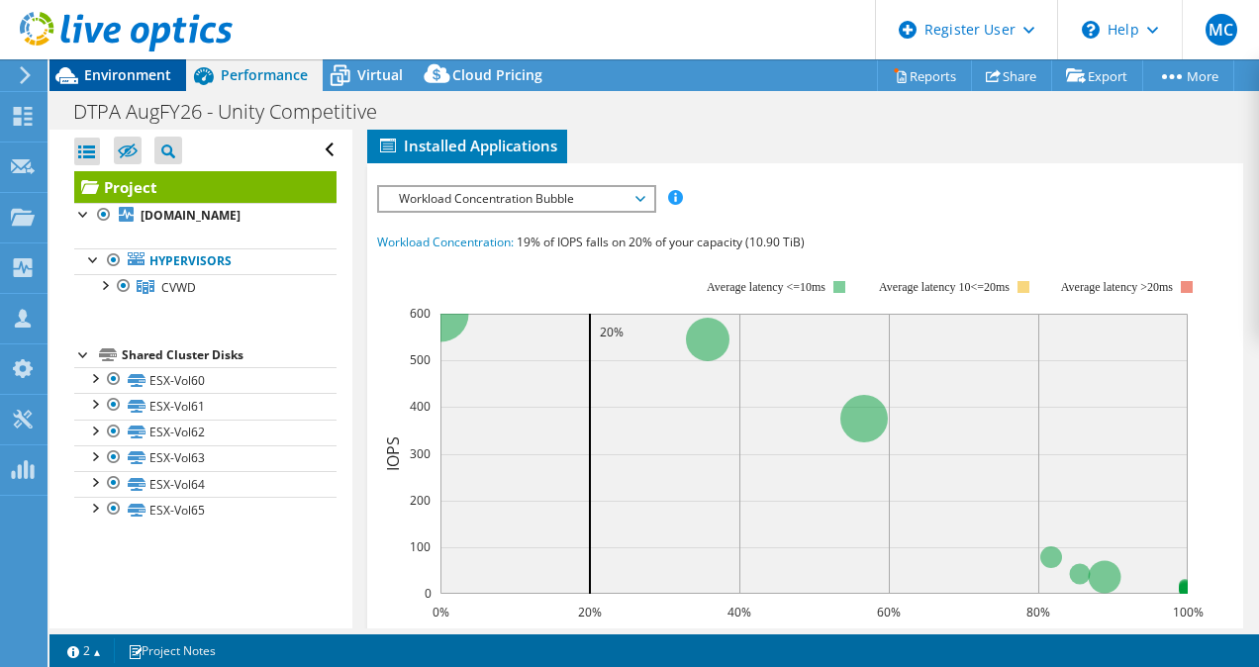
click at [81, 66] on icon at bounding box center [66, 75] width 35 height 35
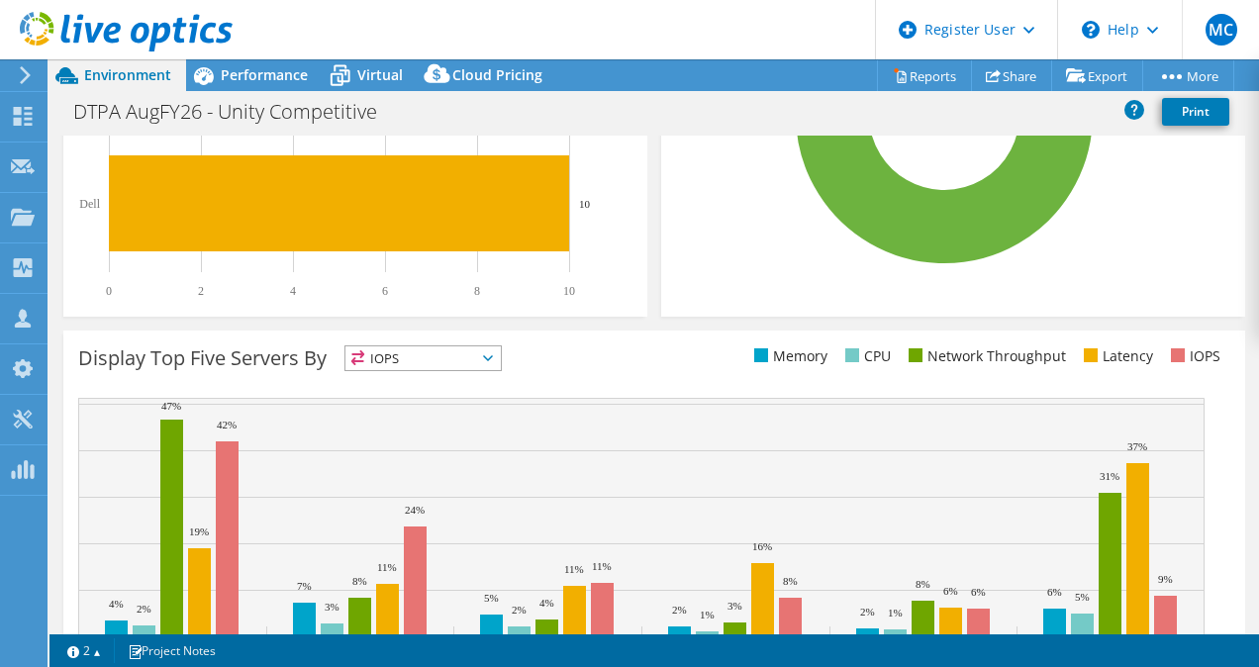
scroll to position [706, 0]
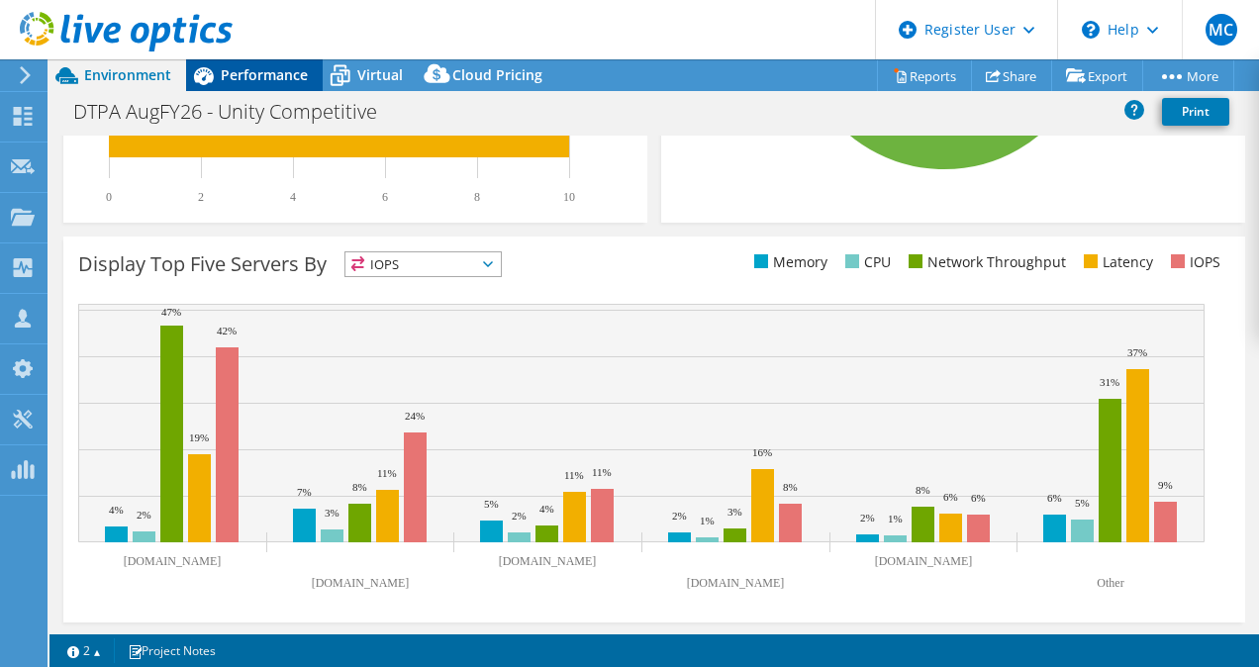
click at [260, 70] on span "Performance" at bounding box center [264, 74] width 87 height 19
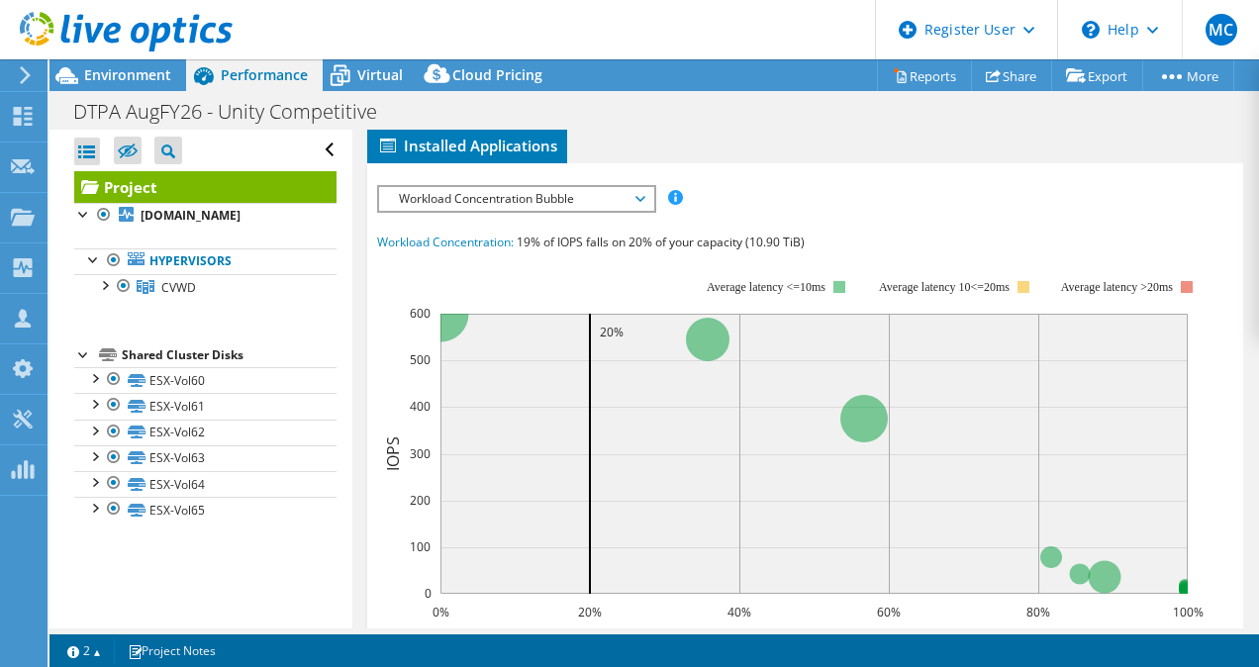
scroll to position [0, 0]
click at [521, 130] on li "Servers" at bounding box center [521, 113] width 99 height 34
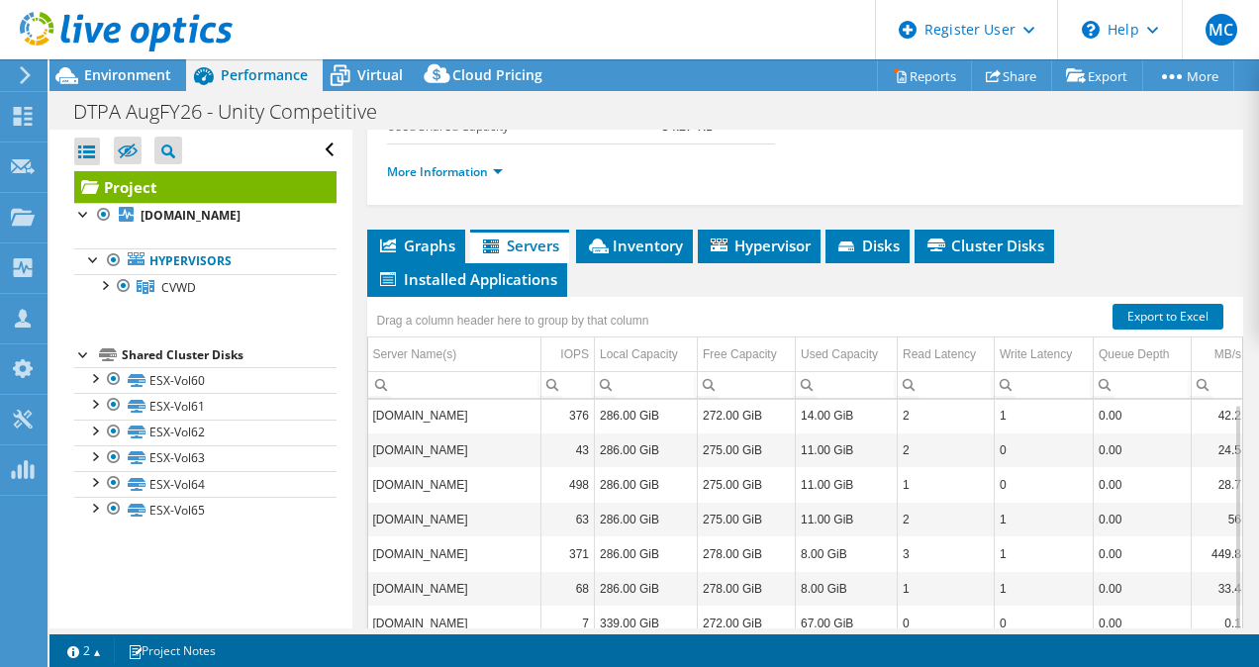
scroll to position [5, 0]
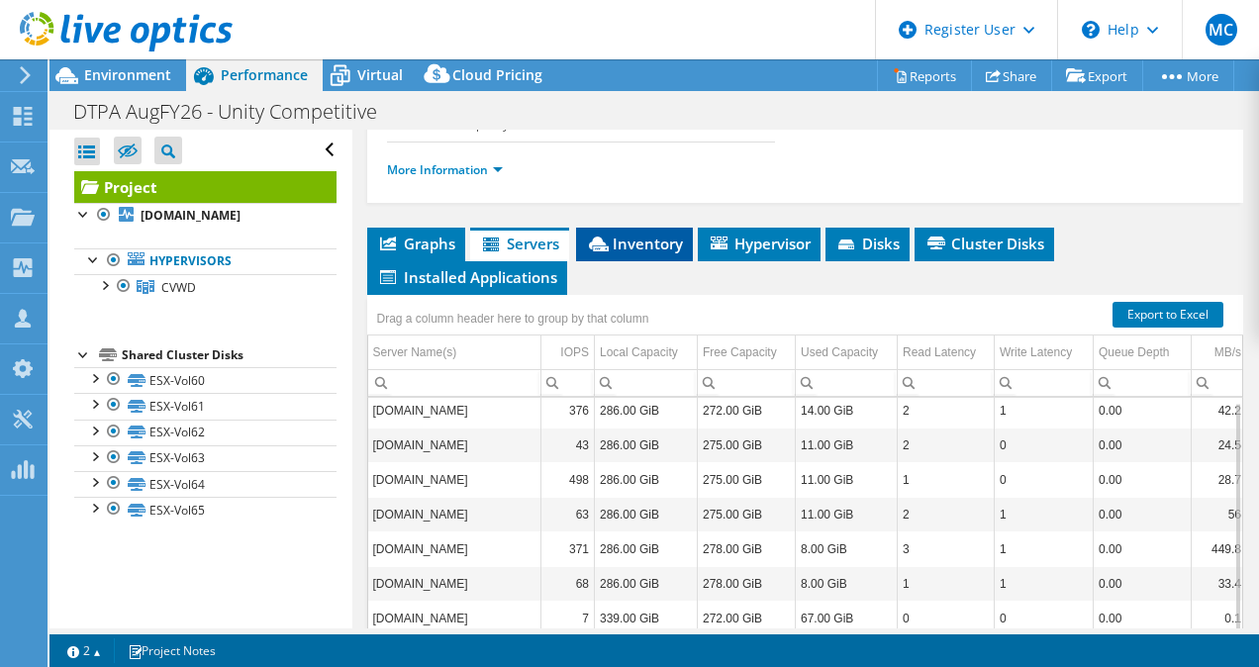
click at [641, 253] on span "Inventory" at bounding box center [634, 244] width 97 height 20
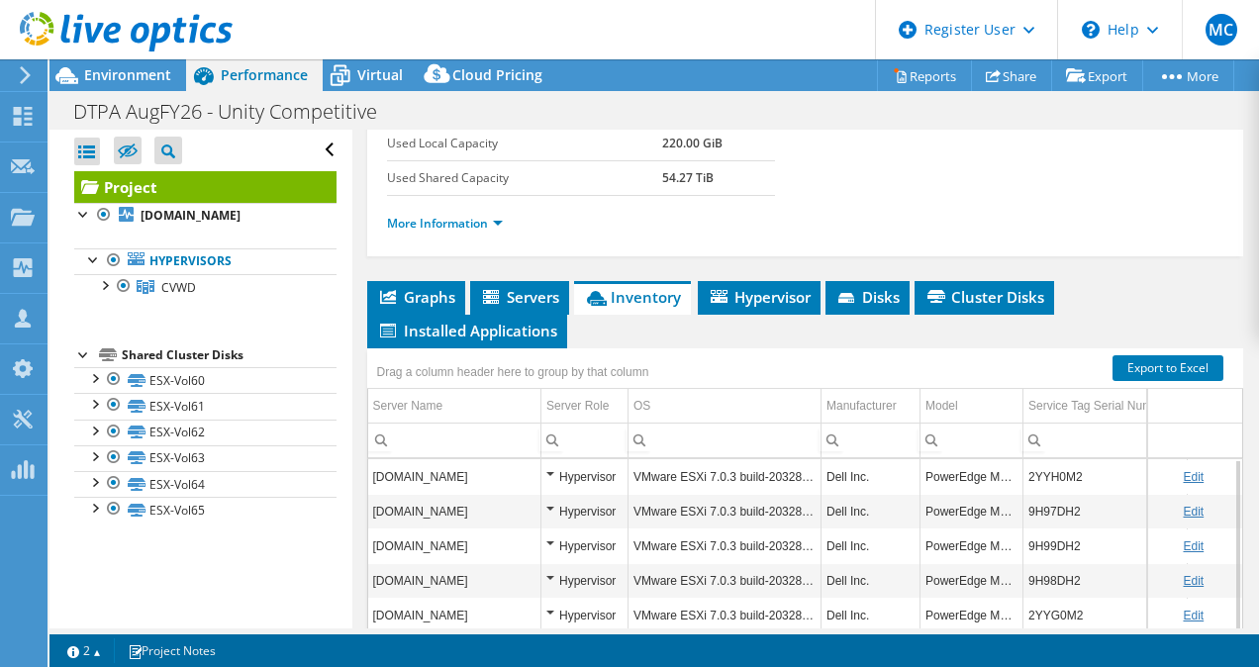
scroll to position [373, 0]
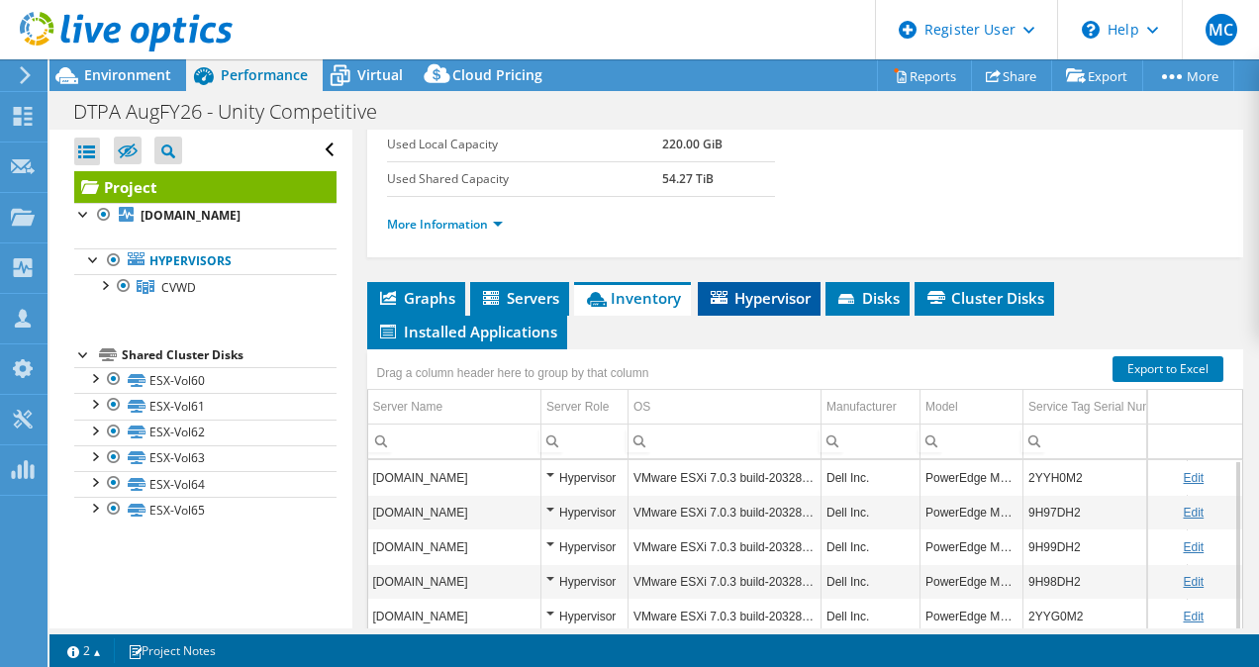
click at [734, 316] on li "Hypervisor" at bounding box center [759, 299] width 123 height 34
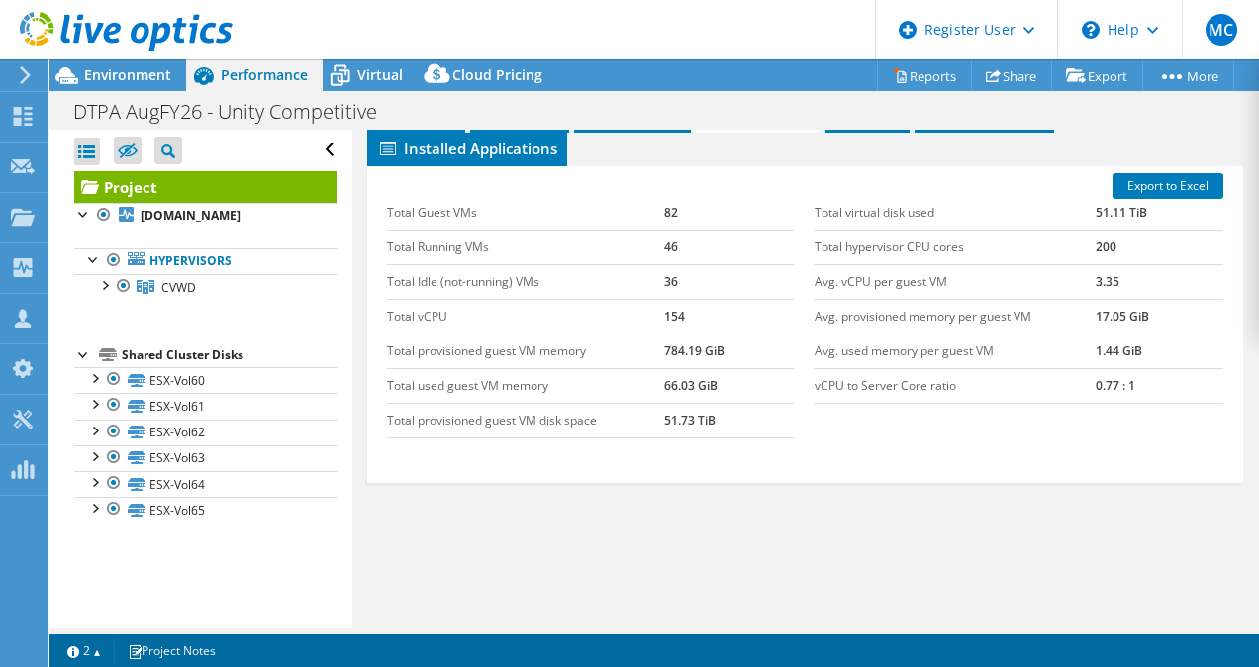
scroll to position [490, 0]
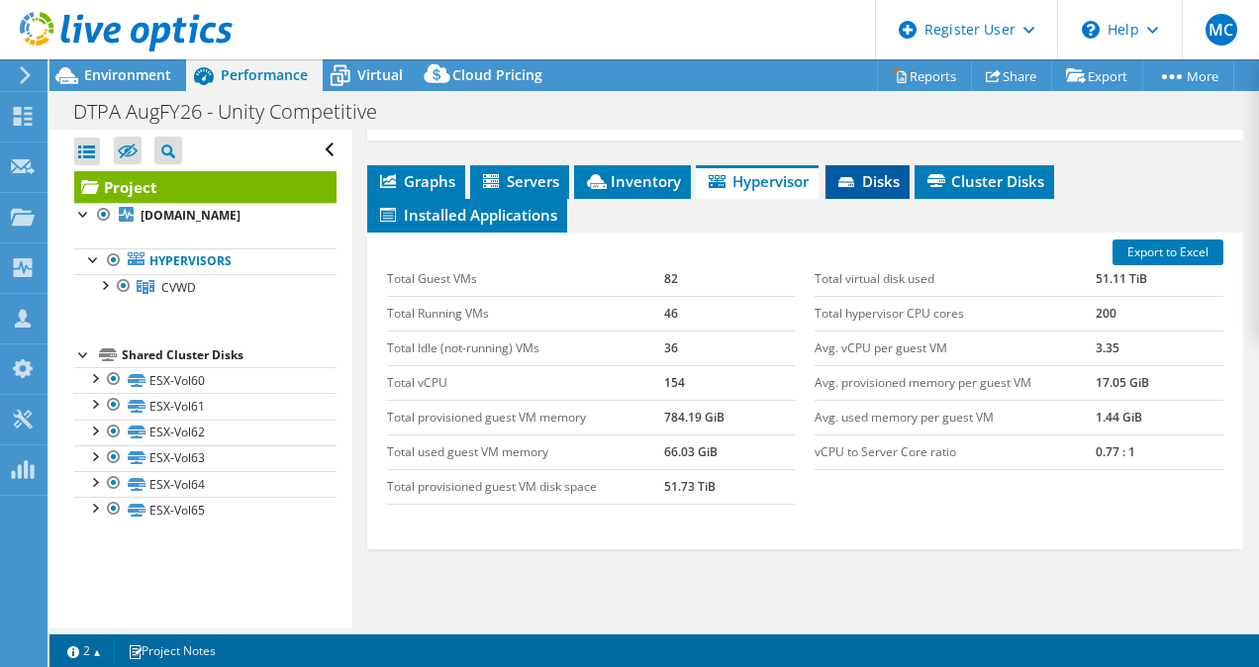
click at [857, 190] on icon at bounding box center [848, 183] width 20 height 13
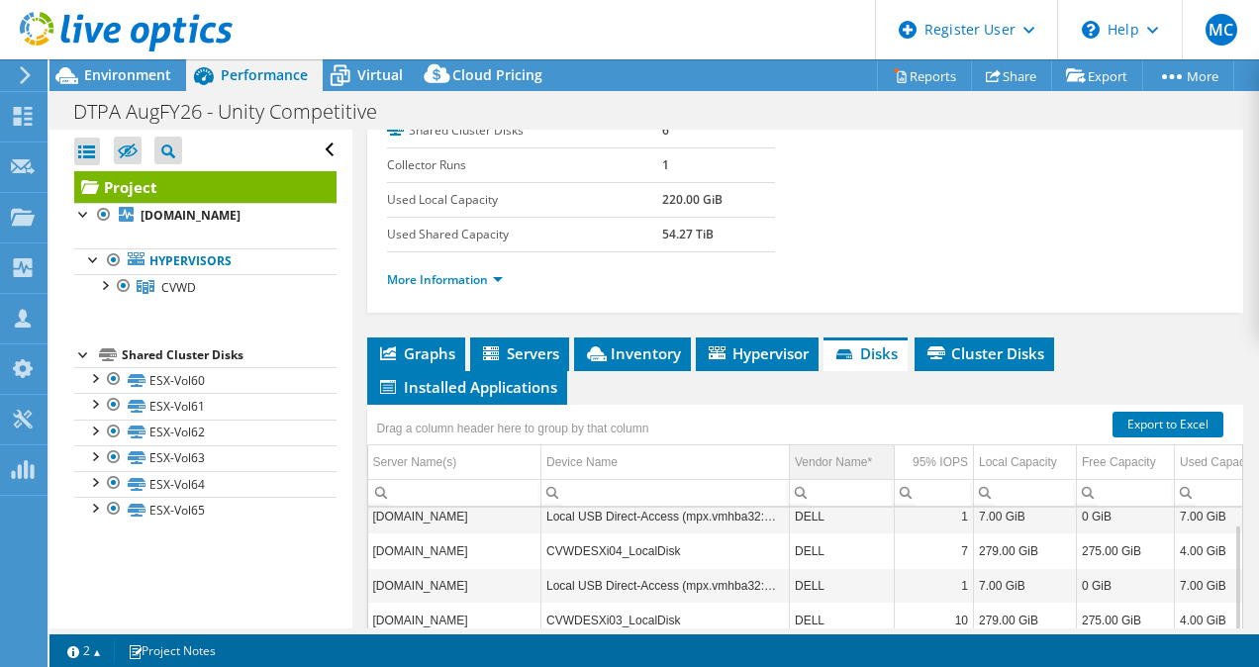
scroll to position [311, 0]
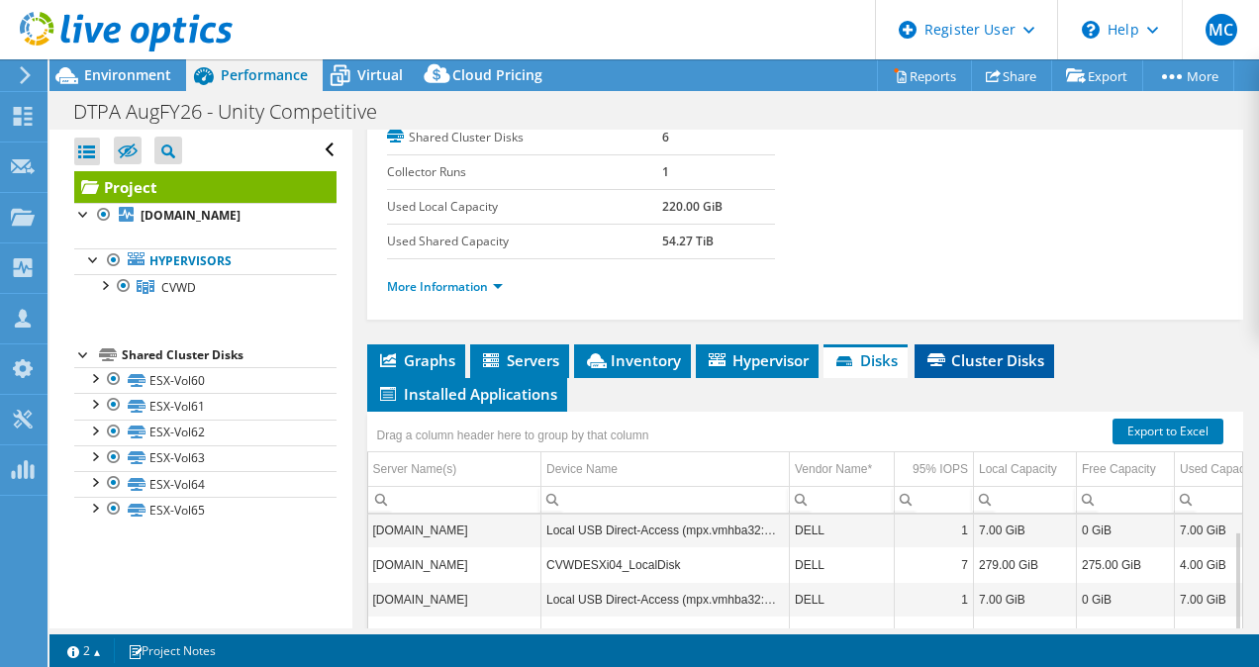
click at [964, 370] on span "Cluster Disks" at bounding box center [984, 360] width 120 height 20
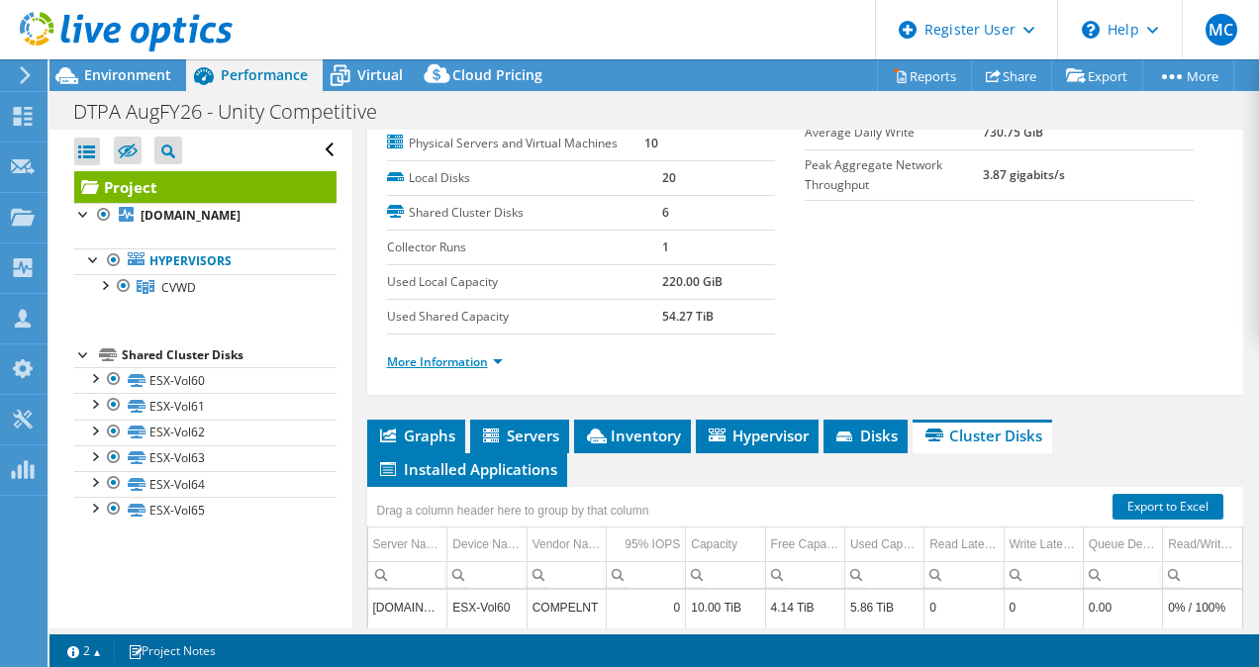
click at [468, 370] on link "More Information" at bounding box center [445, 361] width 116 height 17
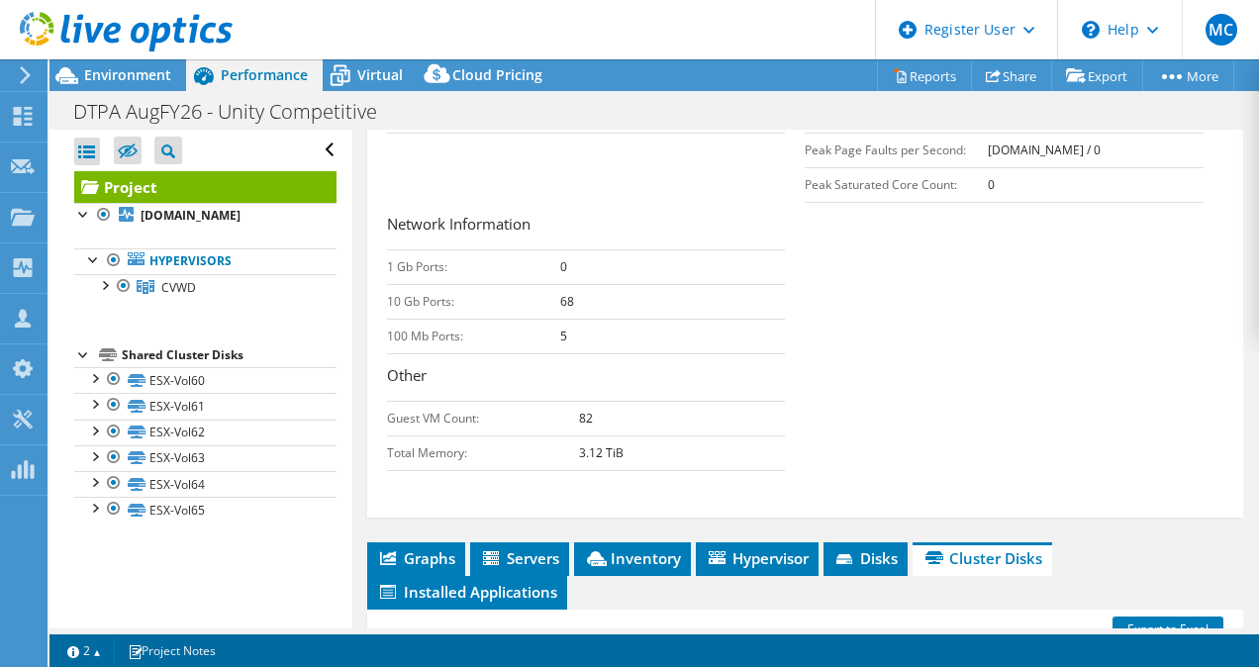
drag, startPoint x: 540, startPoint y: 350, endPoint x: 754, endPoint y: 418, distance: 224.1
click at [754, 391] on h3 "Other" at bounding box center [586, 377] width 399 height 27
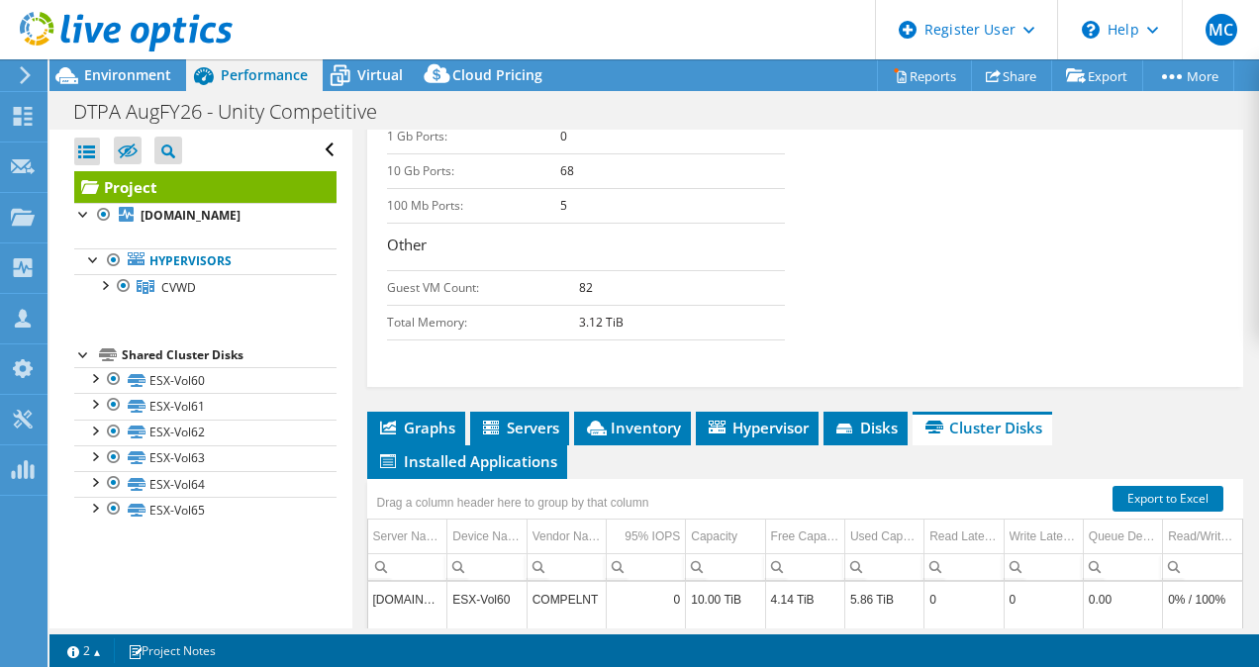
drag, startPoint x: 886, startPoint y: 403, endPoint x: 718, endPoint y: 326, distance: 184.2
click at [718, 305] on td "82" at bounding box center [682, 287] width 207 height 35
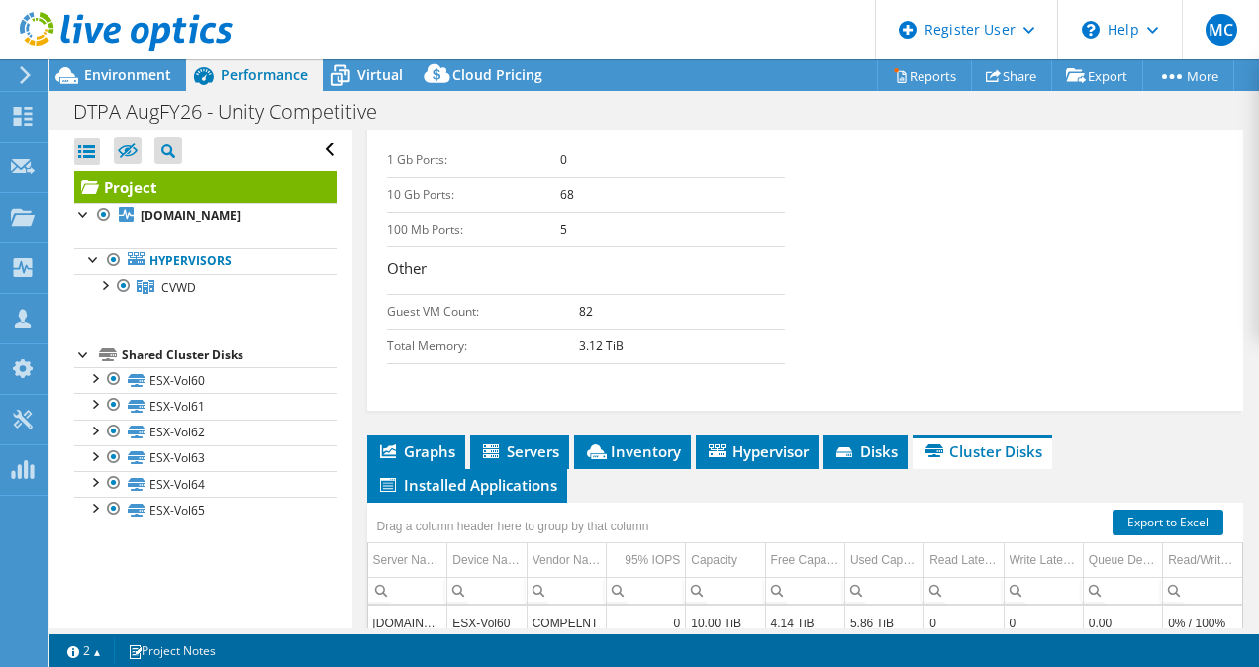
click at [890, 328] on div "Capacity Information Total Local Capacity: 2.90 TiB Free Local Capacity: 2.68 T…" at bounding box center [805, 112] width 837 height 523
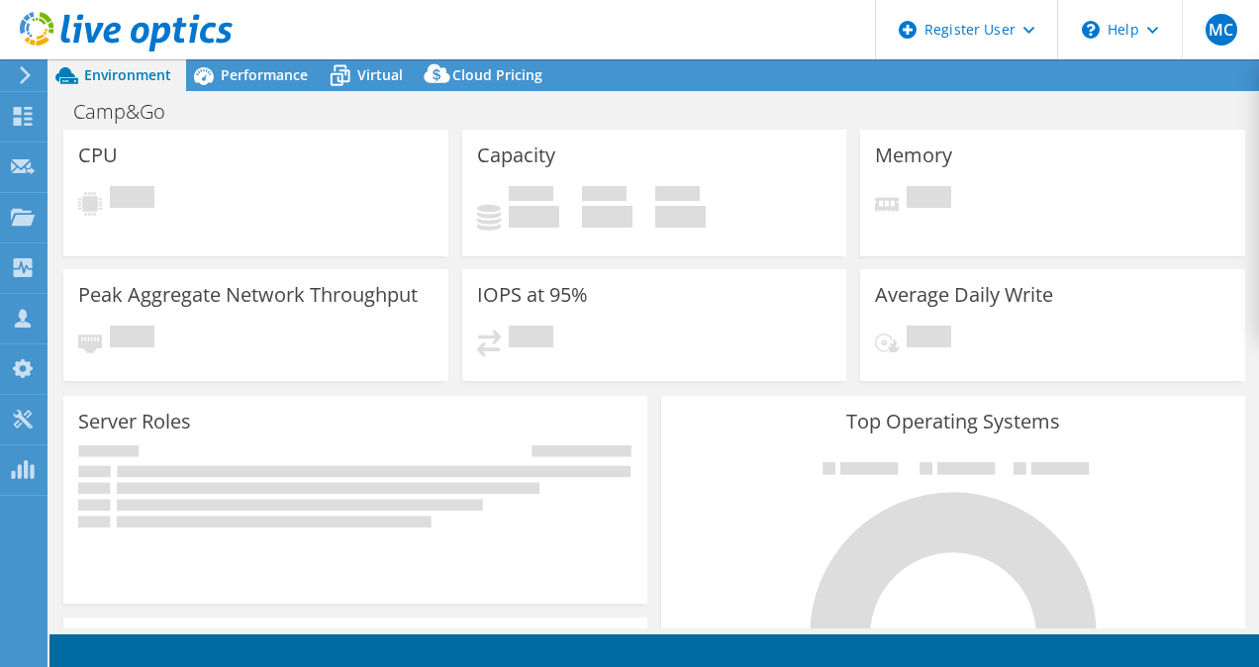
select select "USEast"
select select "USD"
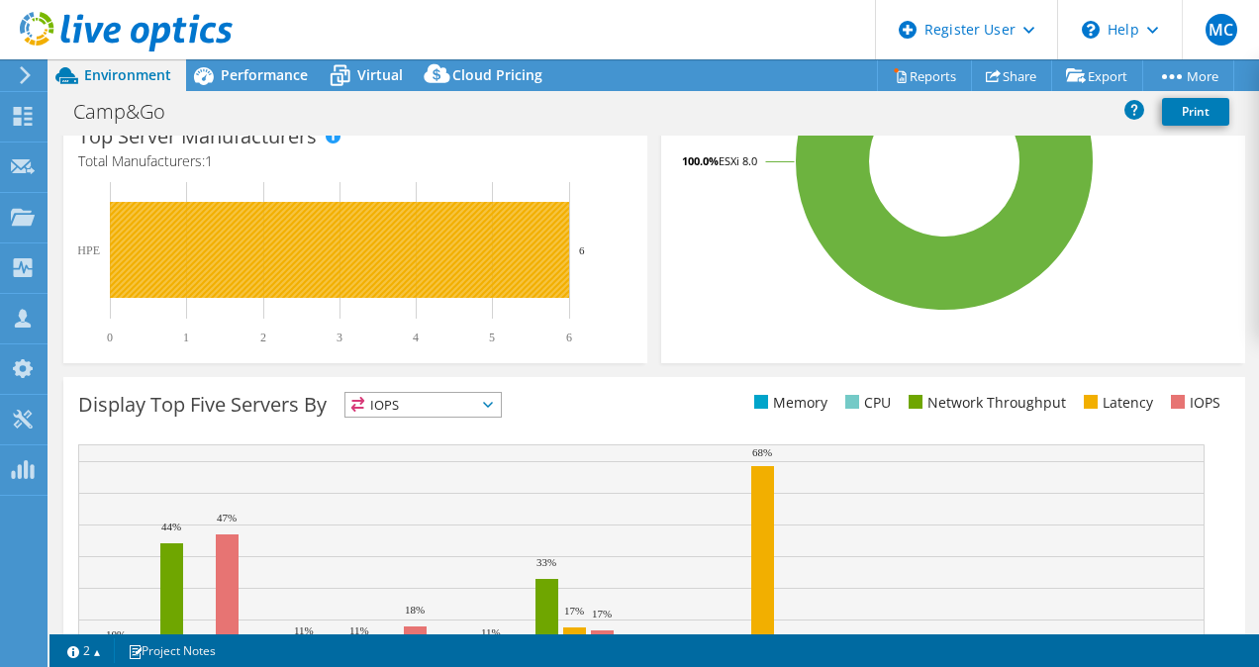
scroll to position [471, 0]
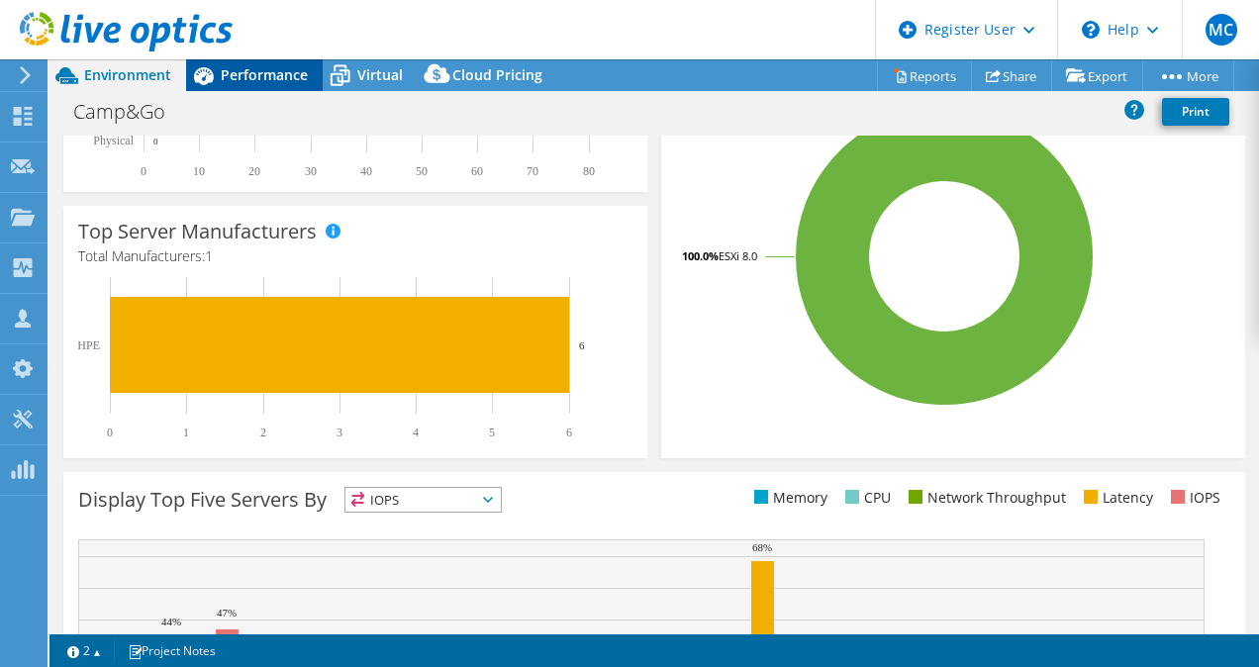
click at [250, 67] on span "Performance" at bounding box center [264, 74] width 87 height 19
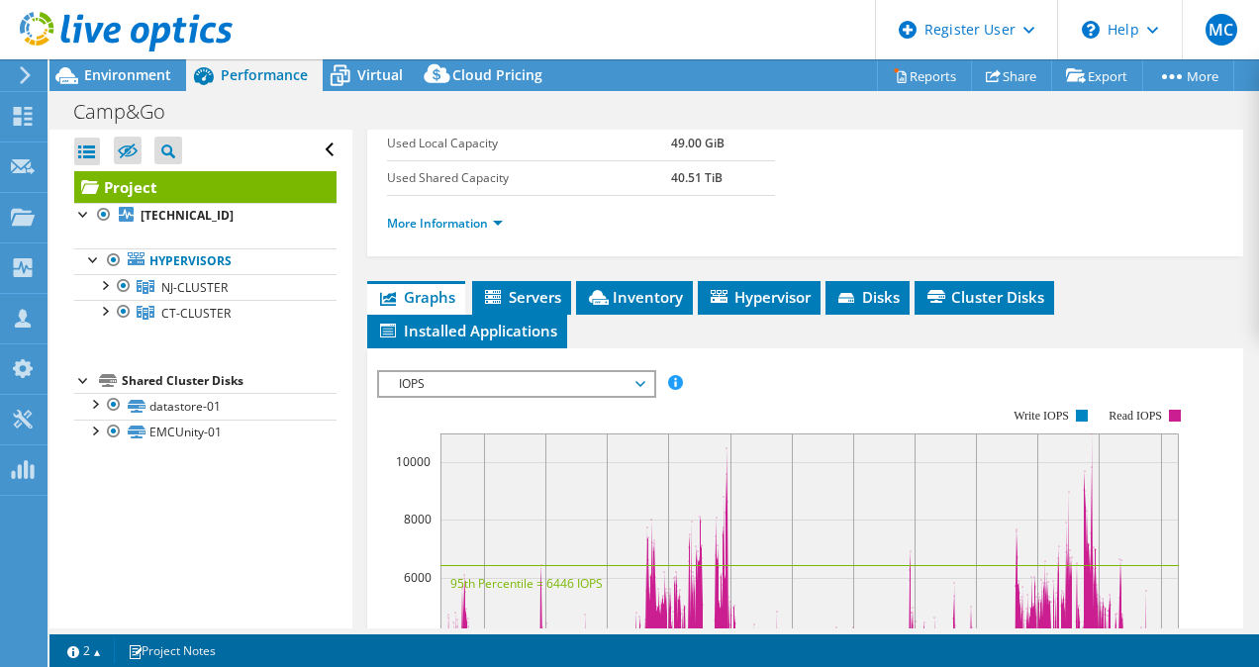
scroll to position [383, 0]
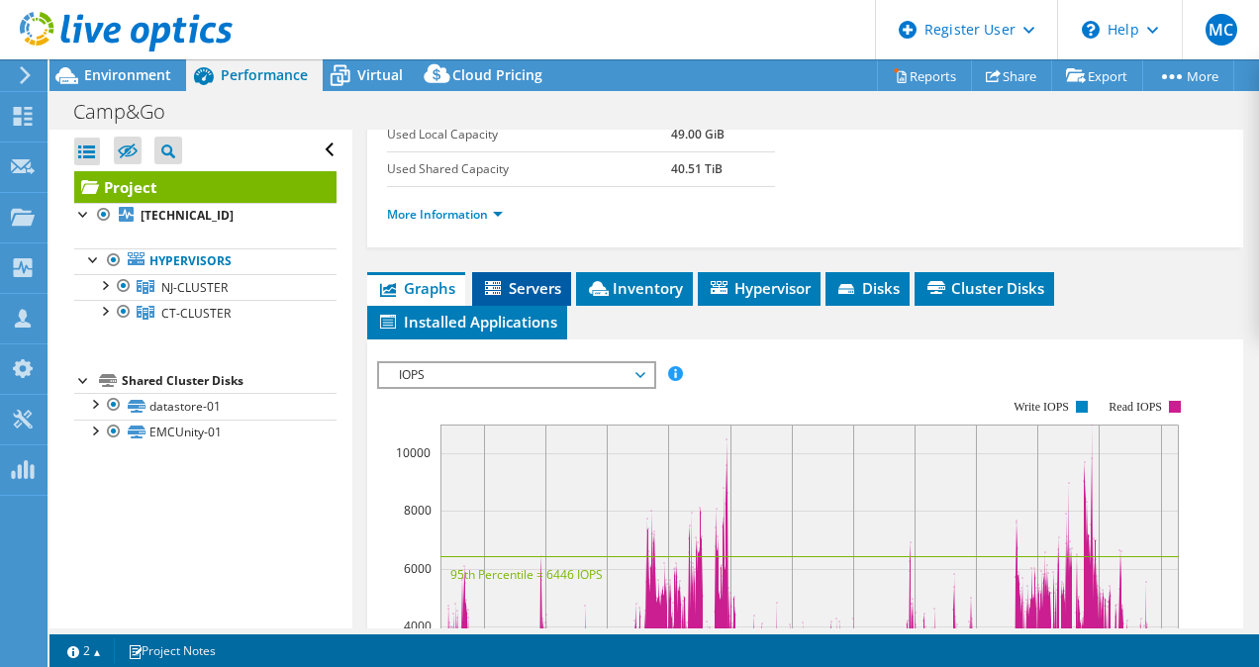
click at [547, 298] on span "Servers" at bounding box center [521, 288] width 79 height 20
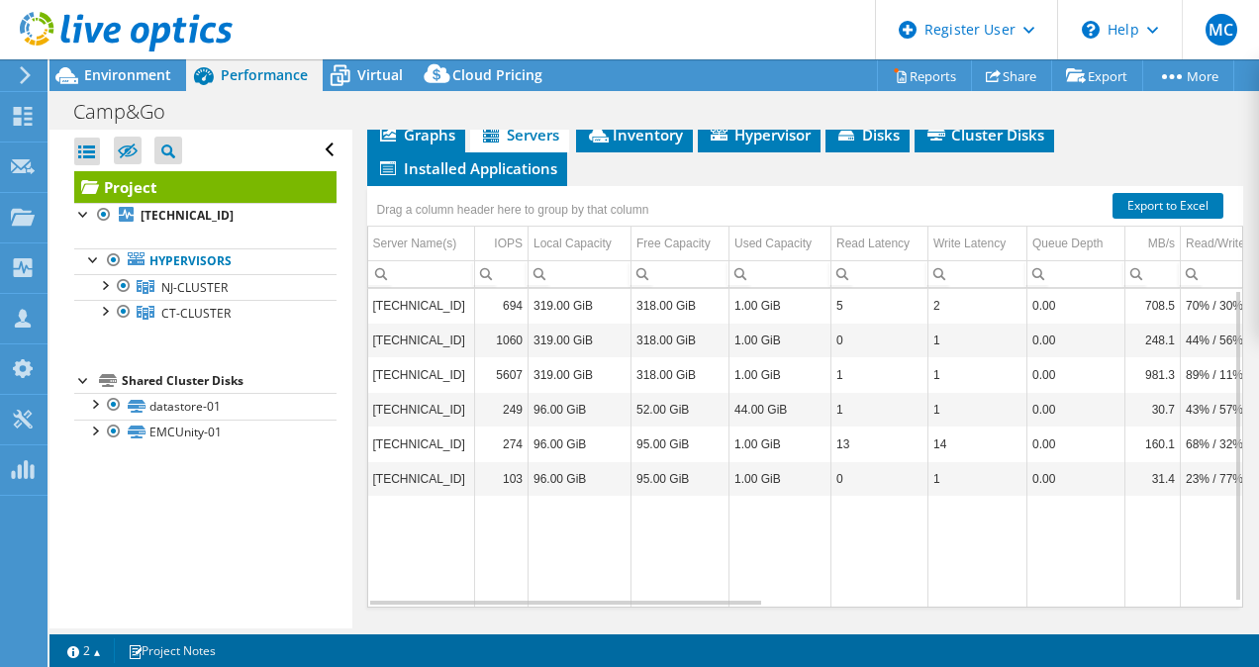
scroll to position [0, 0]
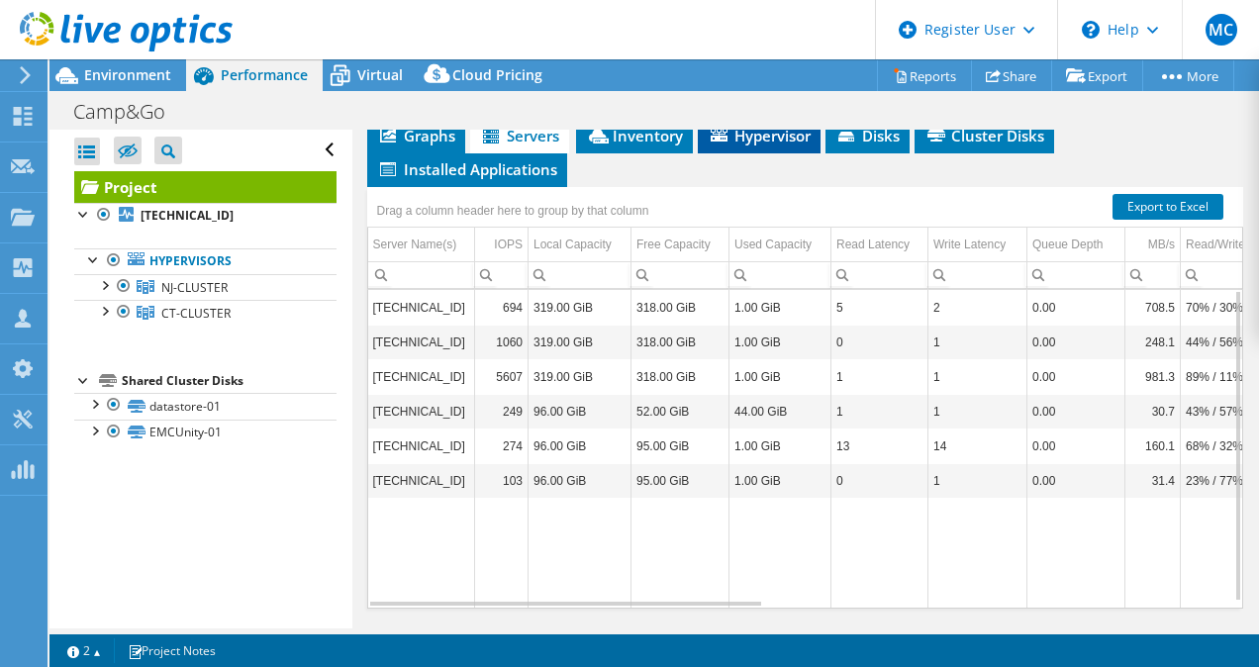
click at [766, 153] on li "Hypervisor" at bounding box center [759, 137] width 123 height 34
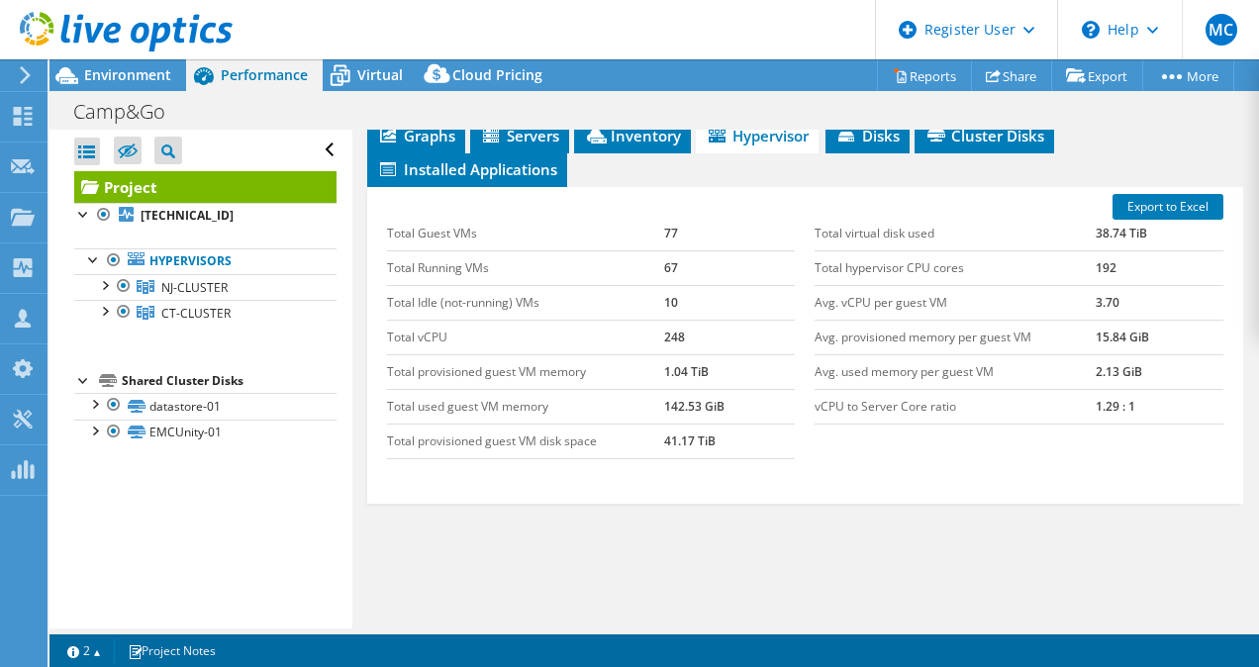
click at [631, 187] on ul "Graphs Servers Inventory Hypervisor Disks Cluster Disks Installed Applications" at bounding box center [805, 153] width 877 height 67
click at [637, 153] on li "Inventory" at bounding box center [632, 137] width 117 height 34
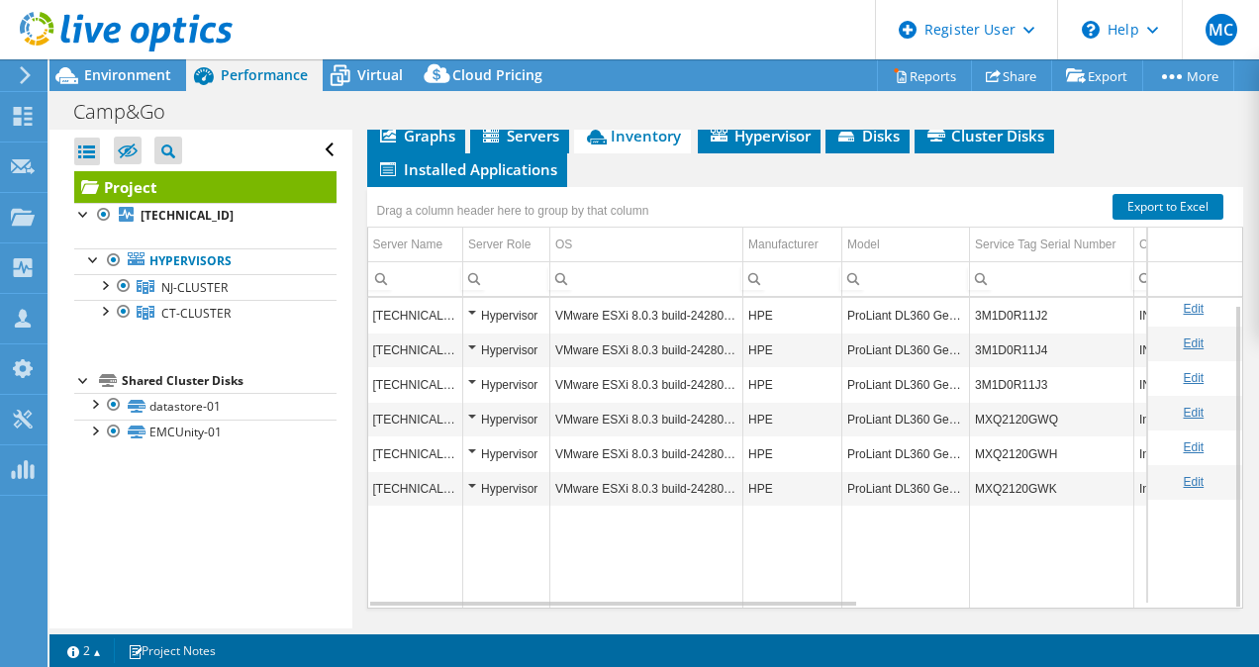
scroll to position [614, 0]
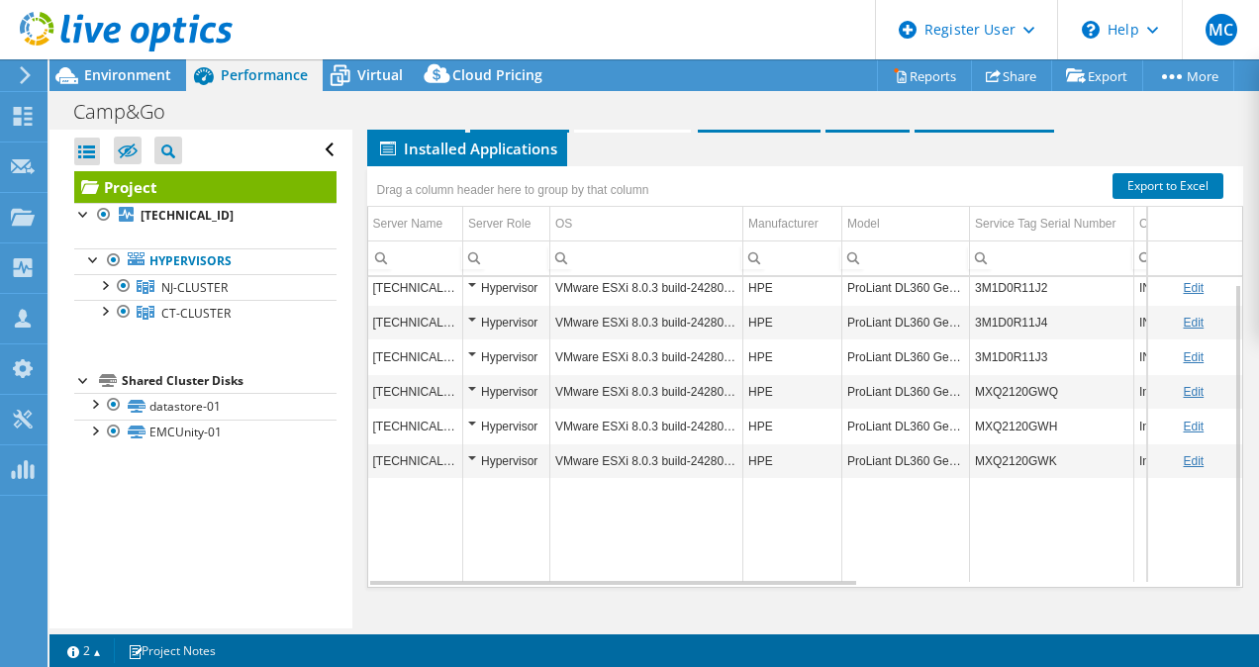
click at [686, 14] on header "MC Dell User [PERSON_NAME] [EMAIL_ADDRESS][PERSON_NAME][DOMAIN_NAME] Dell My Pr…" at bounding box center [629, 29] width 1259 height 59
click at [689, 22] on header "MC Dell User [PERSON_NAME] [EMAIL_ADDRESS][PERSON_NAME][DOMAIN_NAME] Dell My Pr…" at bounding box center [629, 29] width 1259 height 59
